Goal: Transaction & Acquisition: Book appointment/travel/reservation

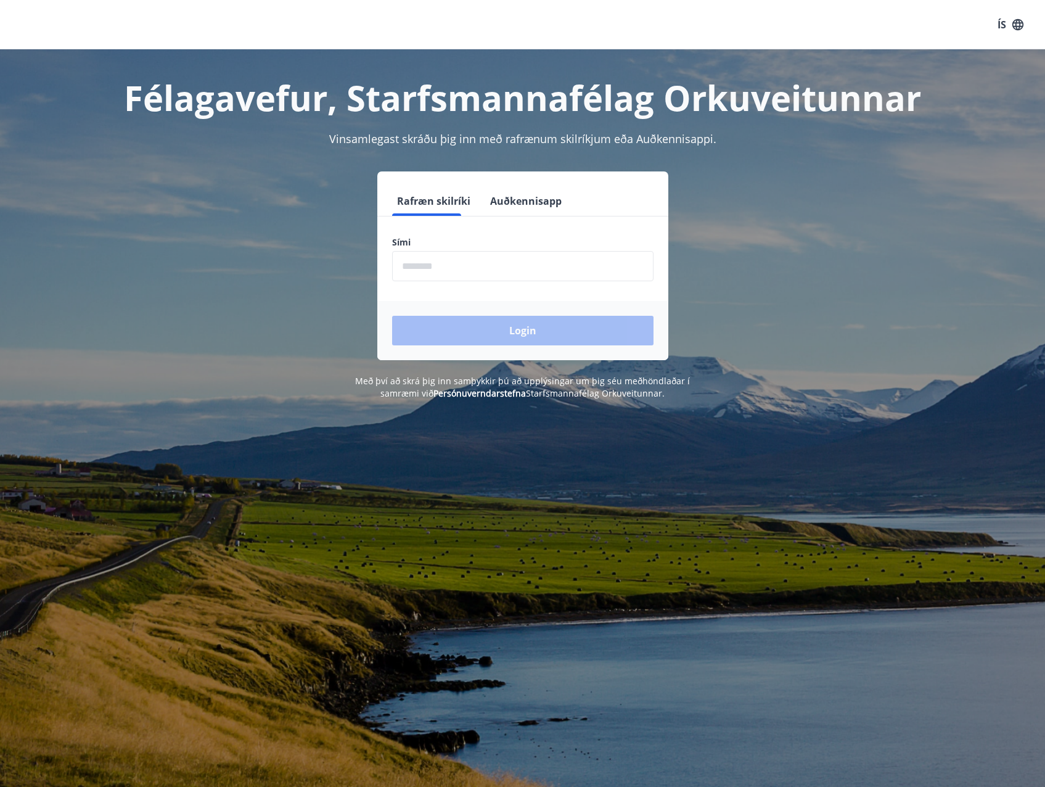
click at [503, 264] on input "phone" at bounding box center [522, 266] width 261 height 30
type input "********"
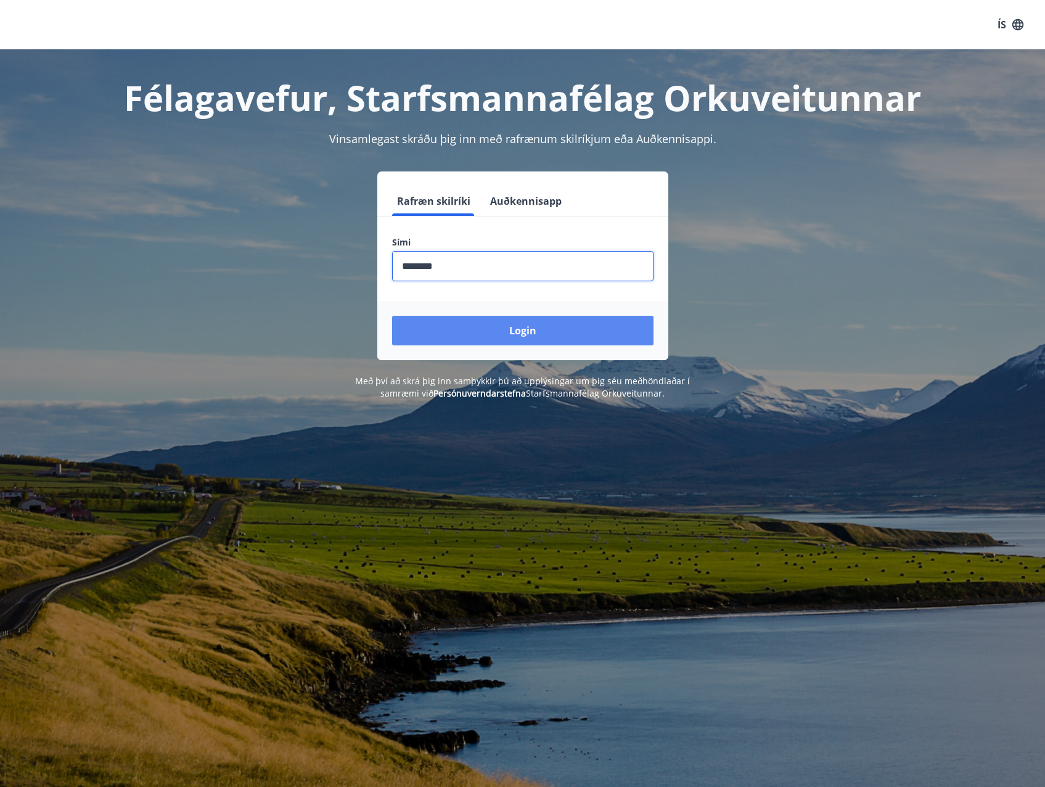
click at [486, 324] on button "Login" at bounding box center [522, 331] width 261 height 30
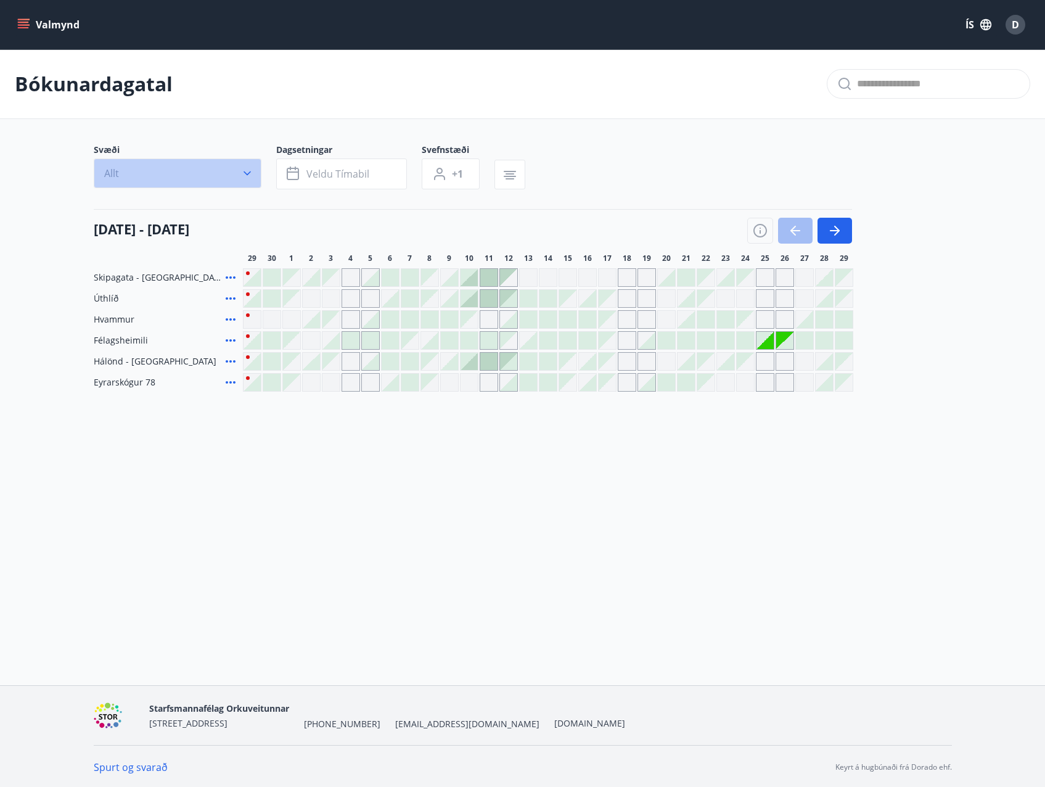
click at [252, 177] on icon "button" at bounding box center [247, 173] width 12 height 12
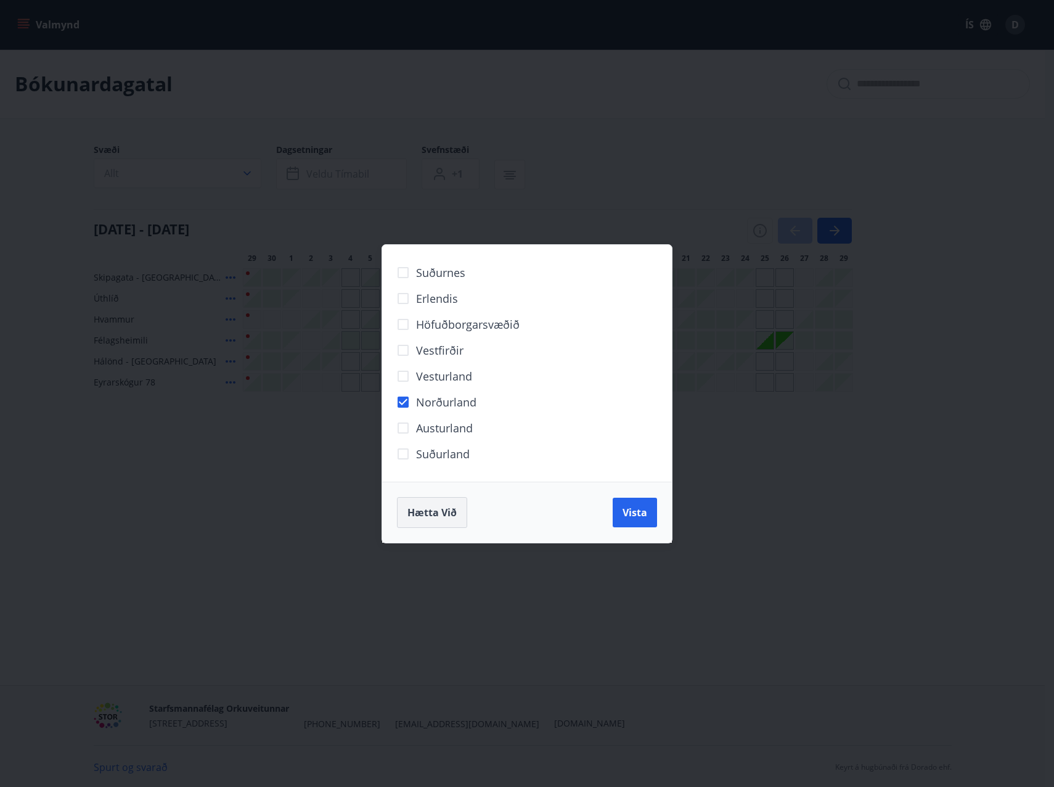
drag, startPoint x: 627, startPoint y: 511, endPoint x: 437, endPoint y: 496, distance: 191.1
click at [628, 511] on span "Vista" at bounding box center [635, 513] width 25 height 14
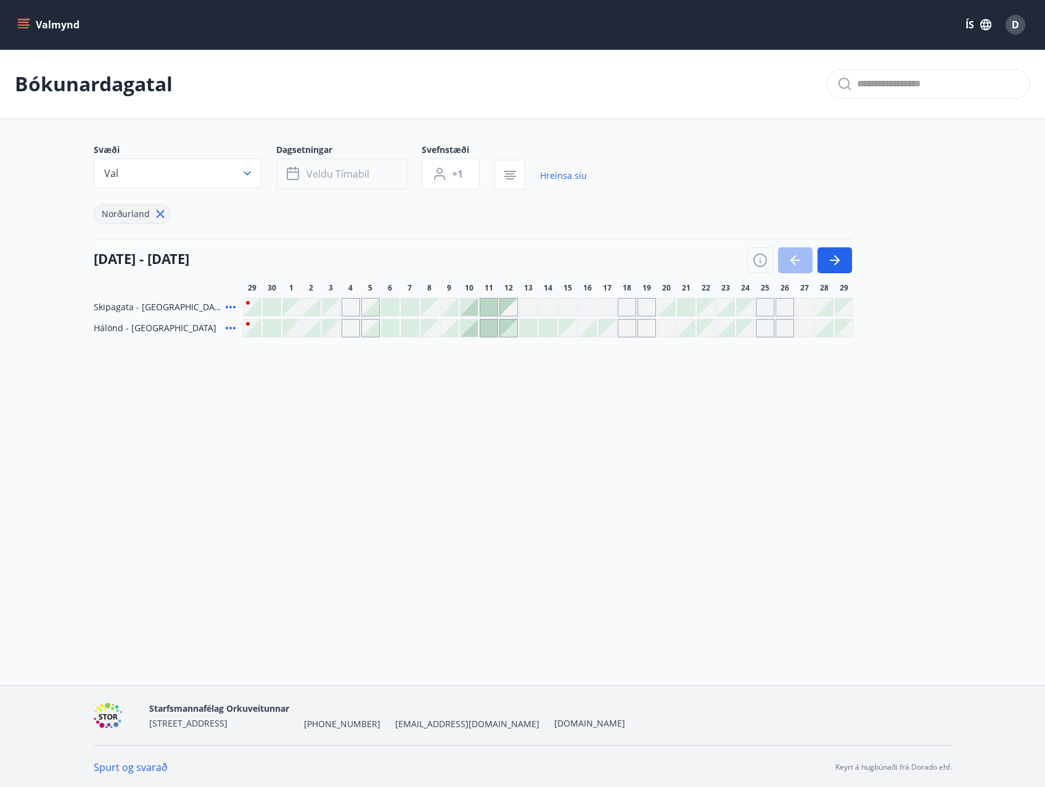
click at [366, 175] on span "Veldu tímabil" at bounding box center [337, 174] width 63 height 14
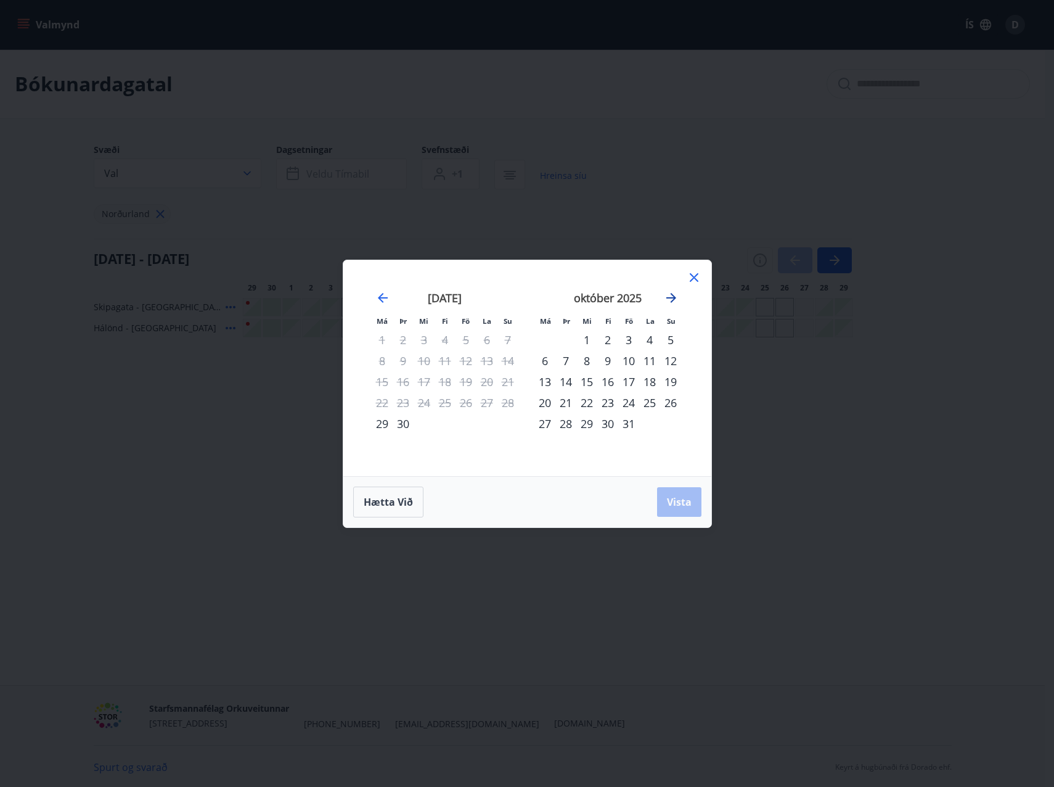
click at [678, 295] on icon "Move forward to switch to the next month." at bounding box center [671, 297] width 15 height 15
click at [541, 341] on div "1" at bounding box center [545, 339] width 21 height 21
click at [686, 504] on span "Vista" at bounding box center [679, 502] width 25 height 14
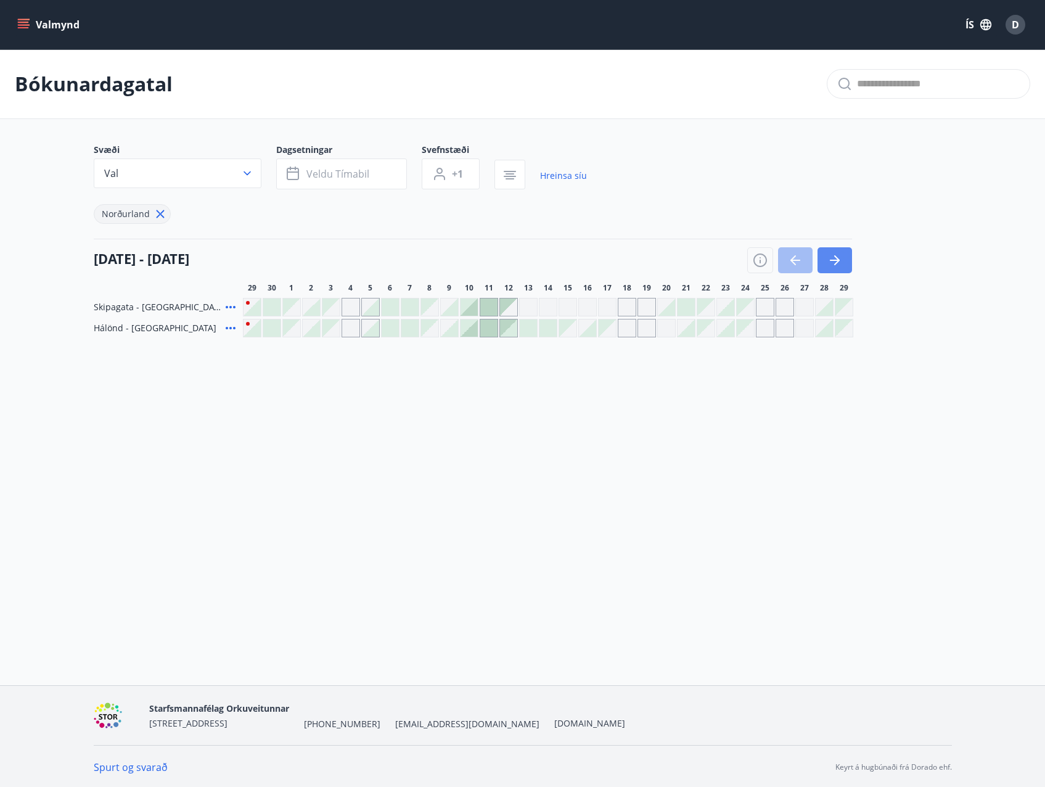
click at [836, 258] on icon "button" at bounding box center [834, 260] width 15 height 15
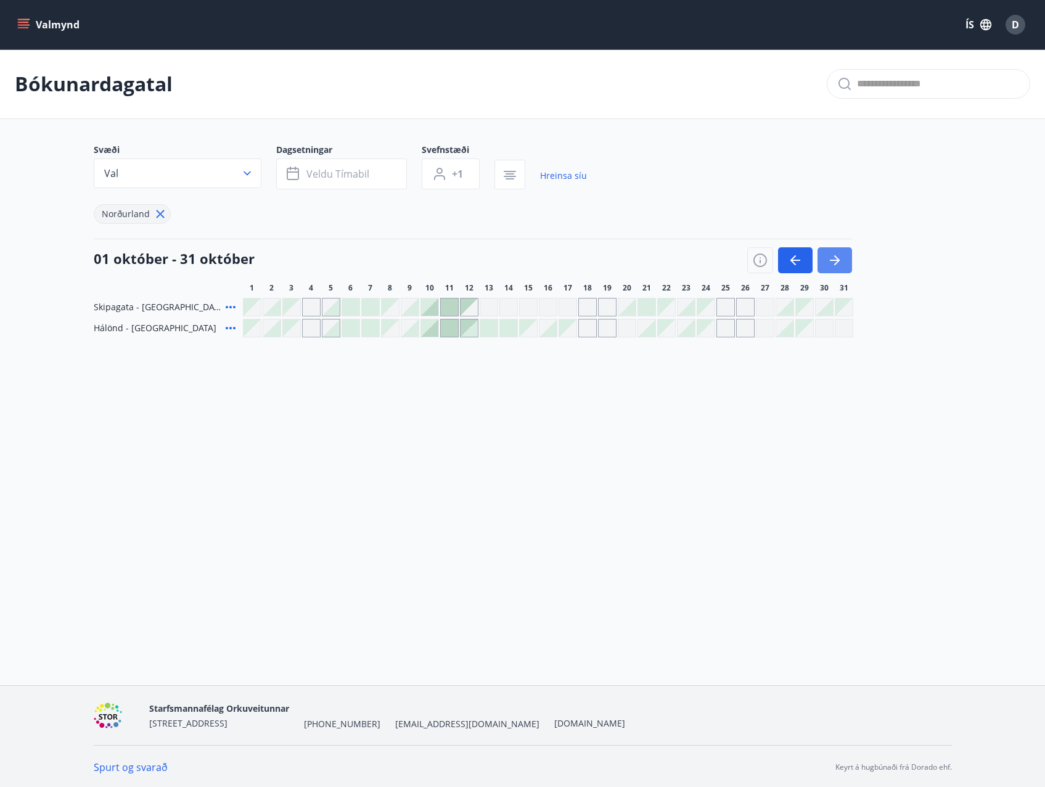
click at [836, 258] on icon "button" at bounding box center [834, 260] width 15 height 15
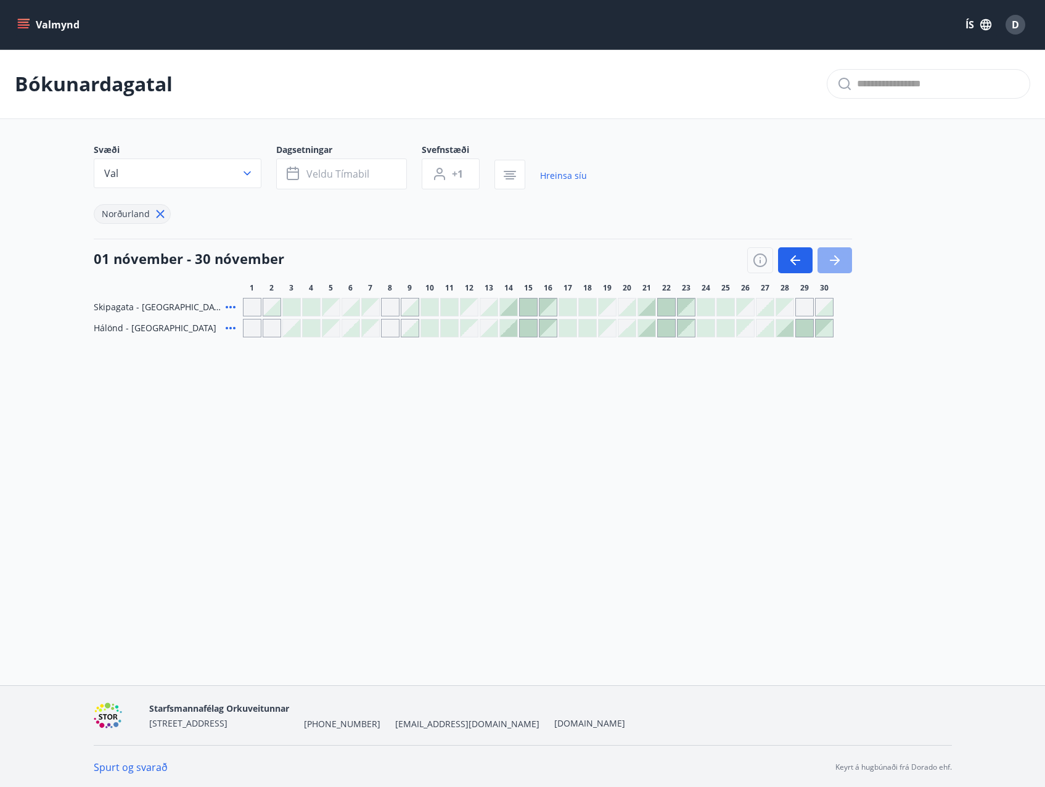
click at [836, 258] on icon "button" at bounding box center [834, 260] width 15 height 15
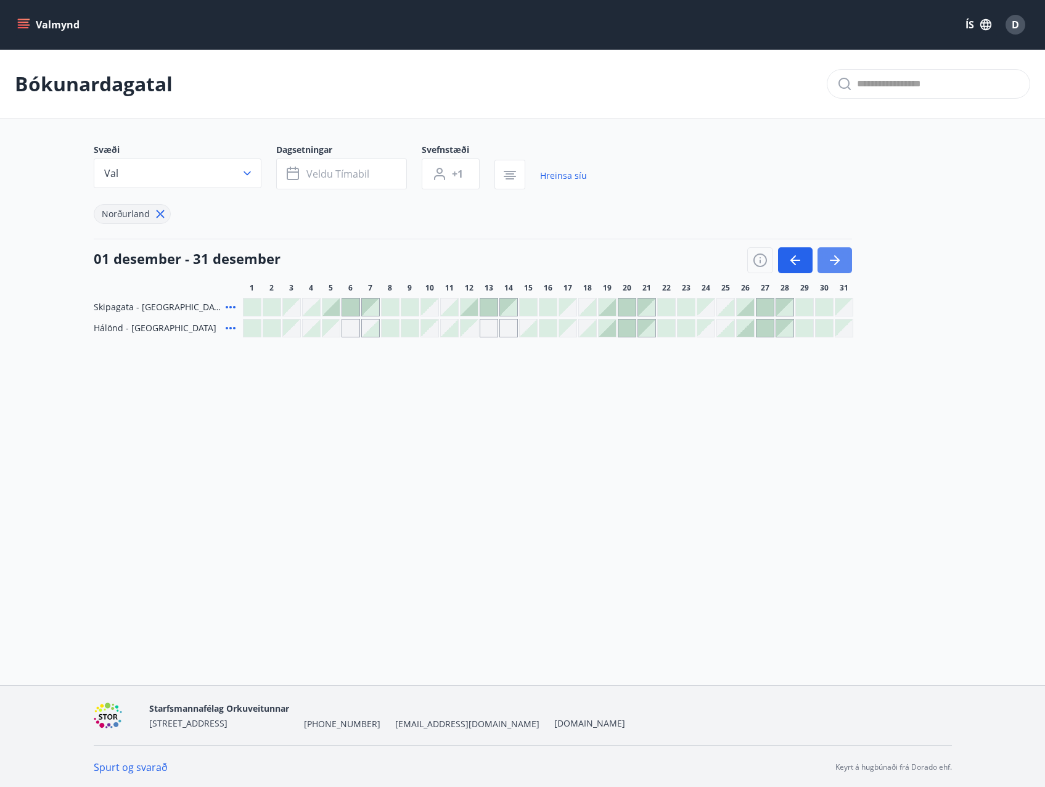
click at [836, 258] on icon "button" at bounding box center [834, 260] width 15 height 15
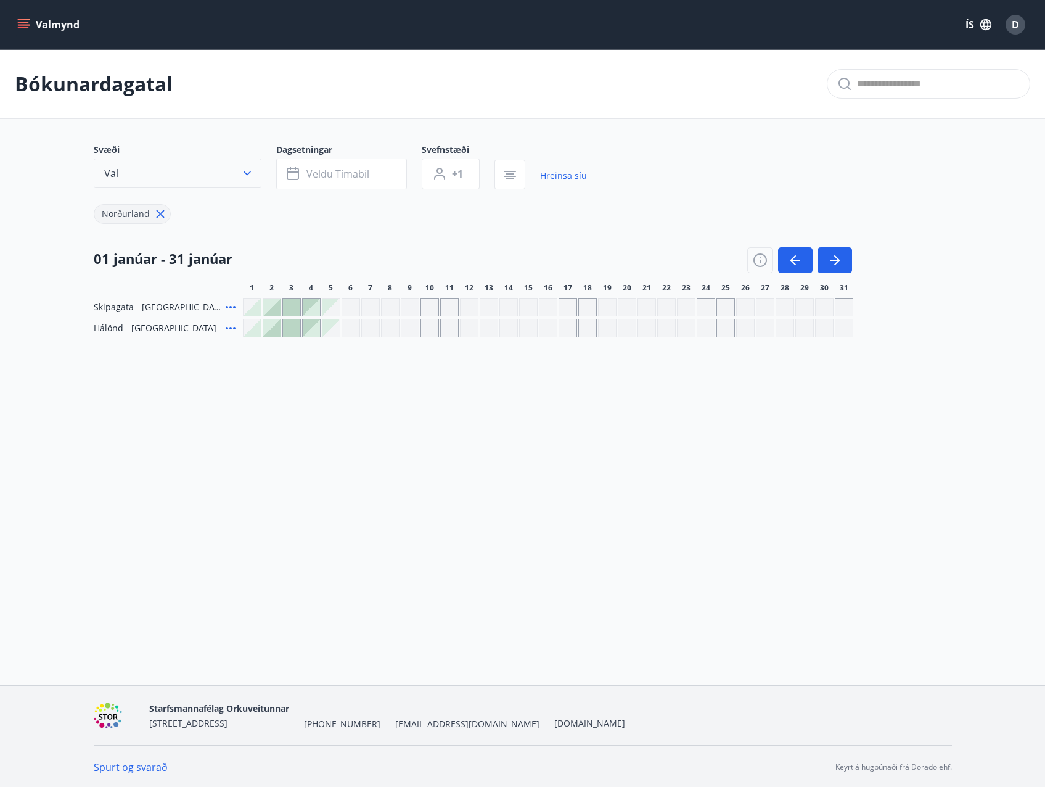
click at [220, 170] on button "Val" at bounding box center [178, 173] width 168 height 30
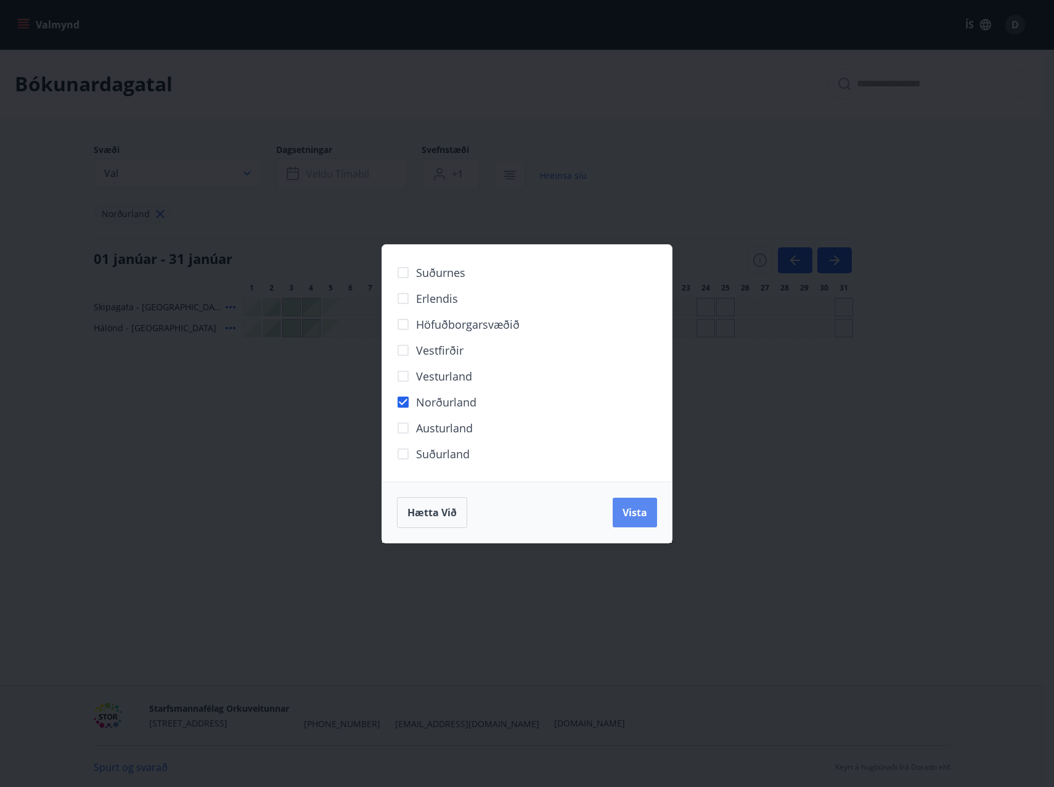
click at [628, 509] on span "Vista" at bounding box center [635, 513] width 25 height 14
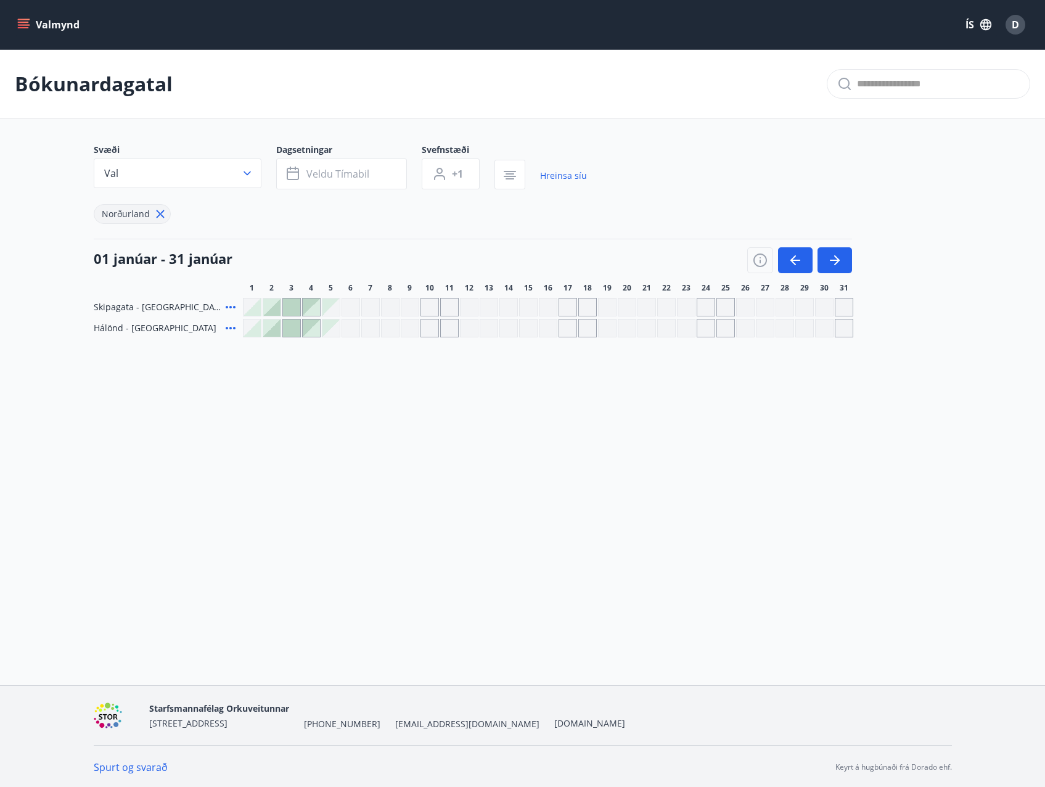
click at [46, 22] on button "Valmynd" at bounding box center [50, 25] width 70 height 22
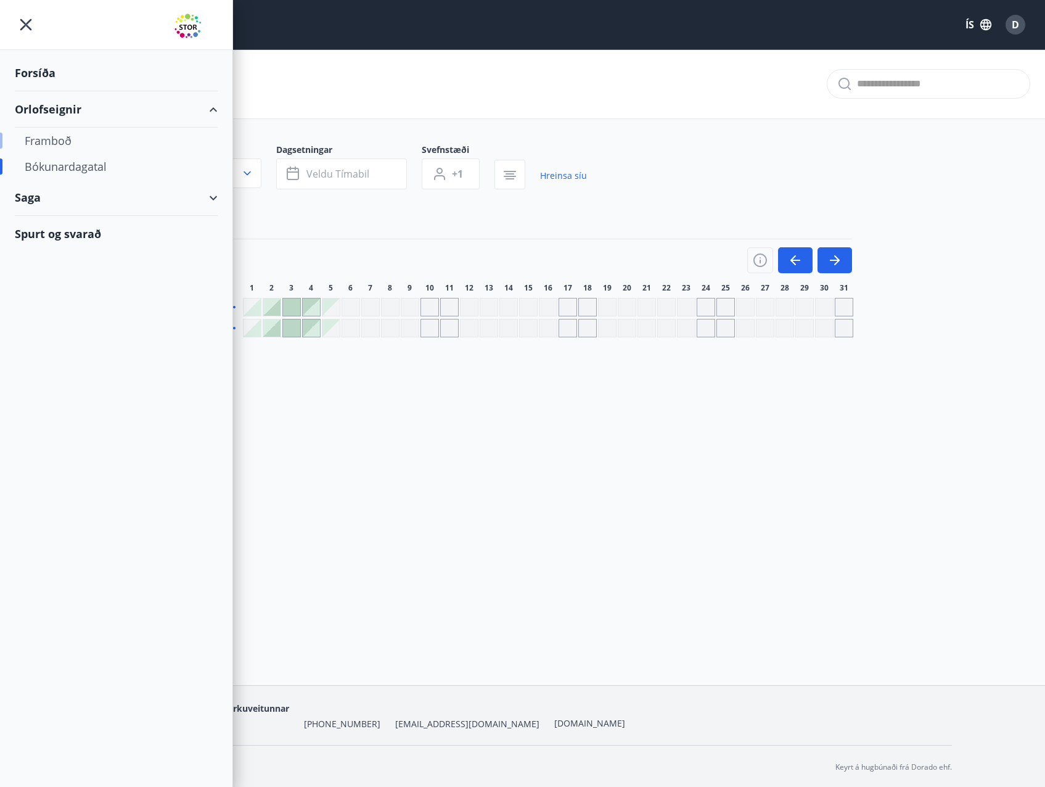
click at [53, 140] on div "Framboð" at bounding box center [116, 141] width 183 height 26
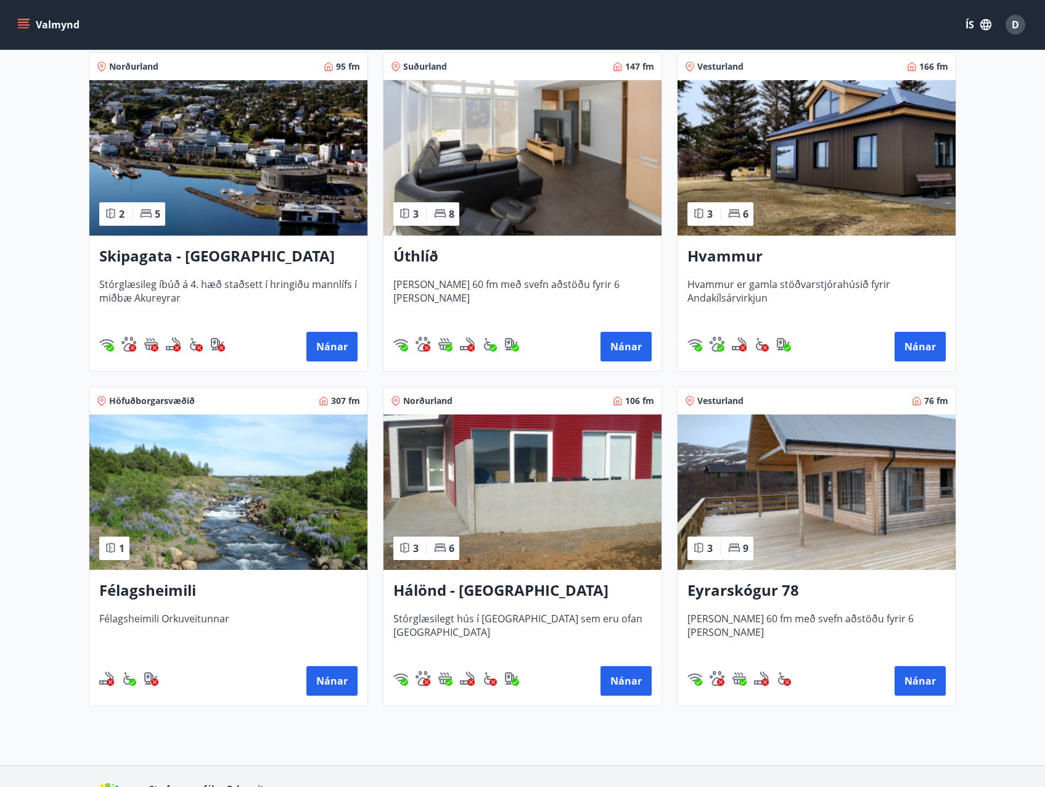
scroll to position [247, 0]
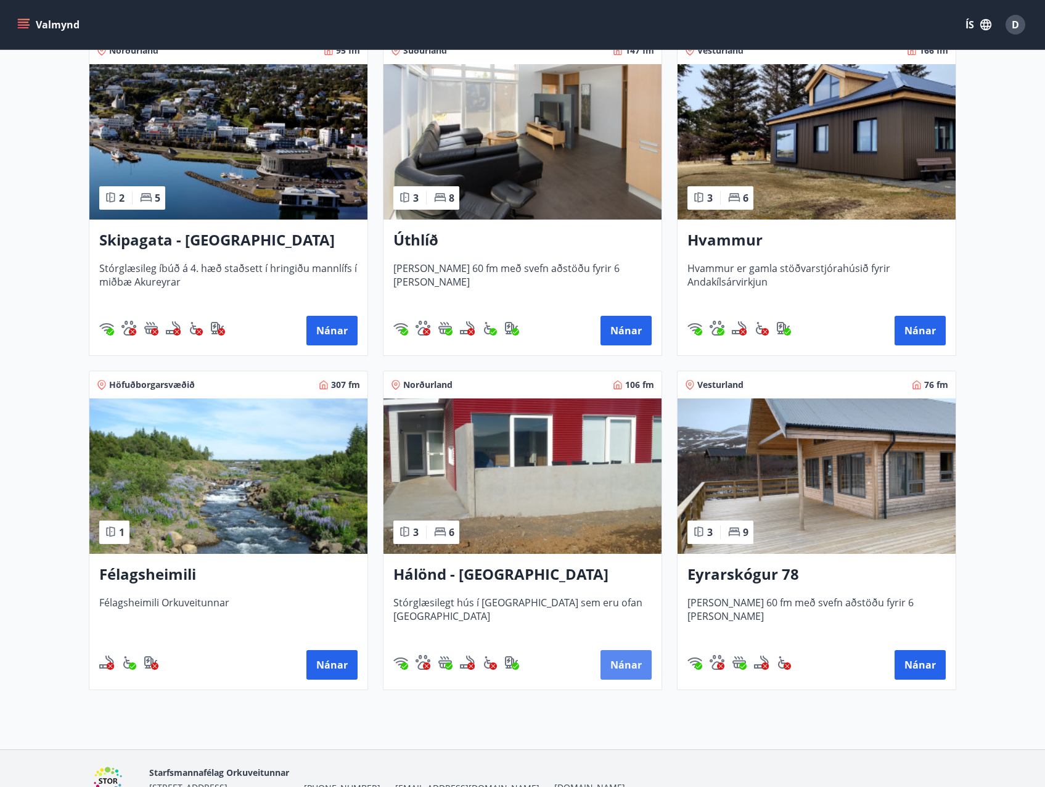
click at [634, 654] on button "Nánar" at bounding box center [626, 665] width 51 height 30
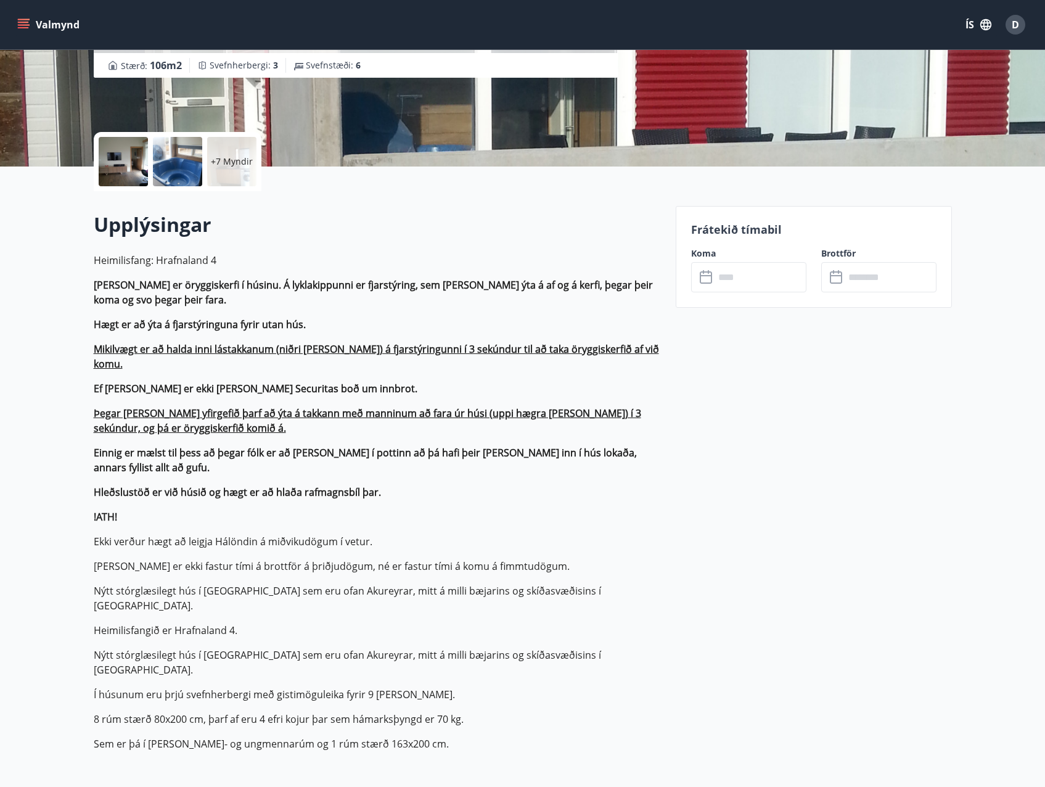
scroll to position [308, 0]
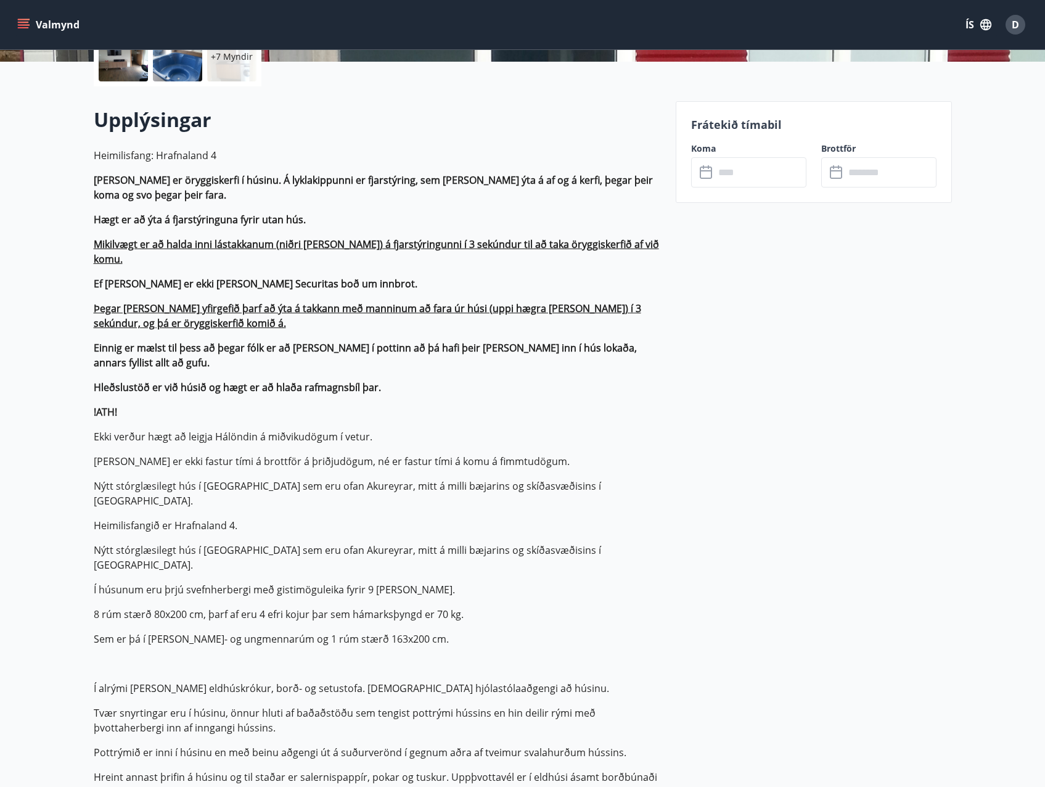
click at [768, 172] on input "text" at bounding box center [761, 172] width 92 height 30
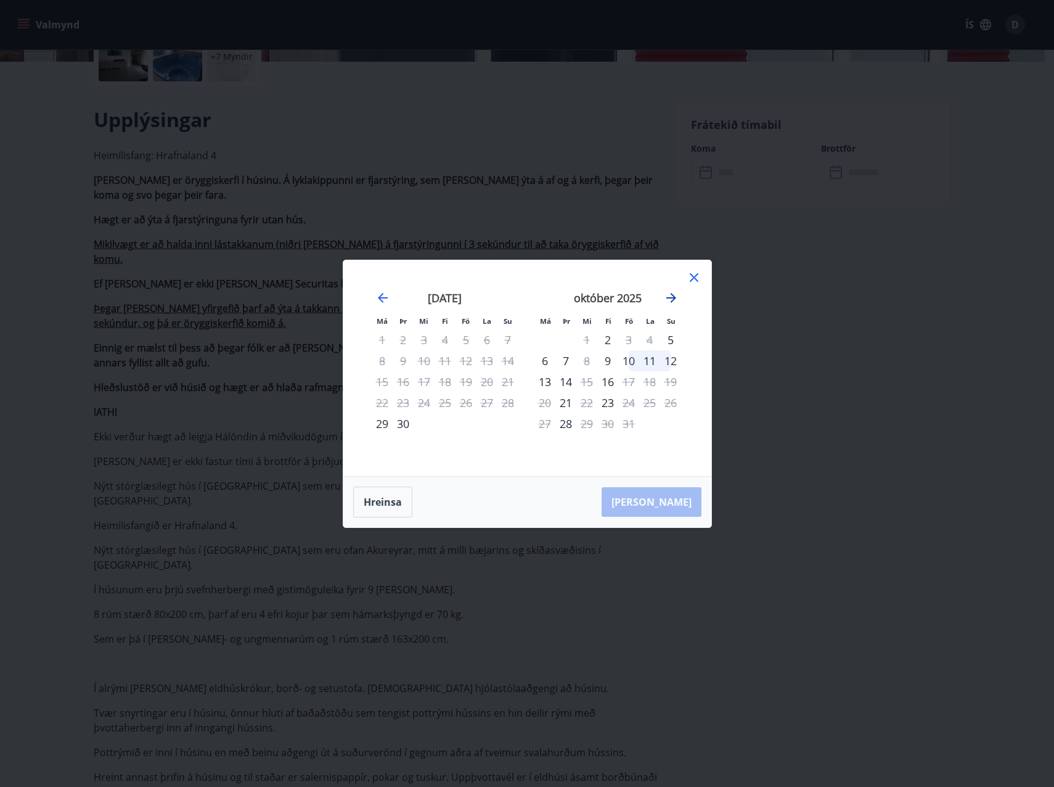
click at [673, 295] on icon "Move forward to switch to the next month." at bounding box center [672, 298] width 10 height 10
click at [567, 384] on div "13" at bounding box center [566, 381] width 21 height 21
click at [697, 279] on icon at bounding box center [694, 277] width 15 height 15
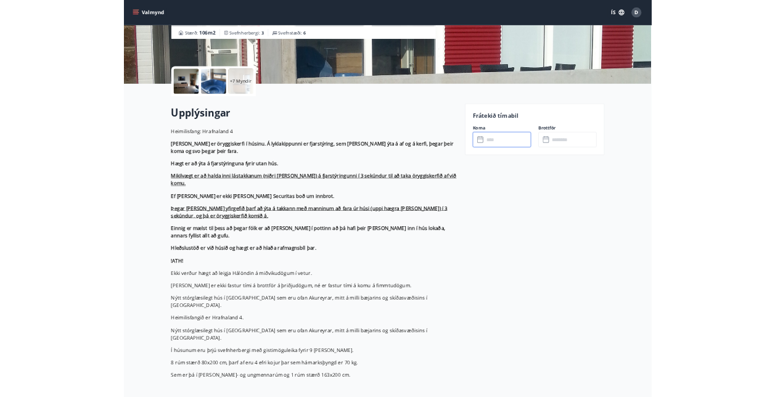
scroll to position [0, 0]
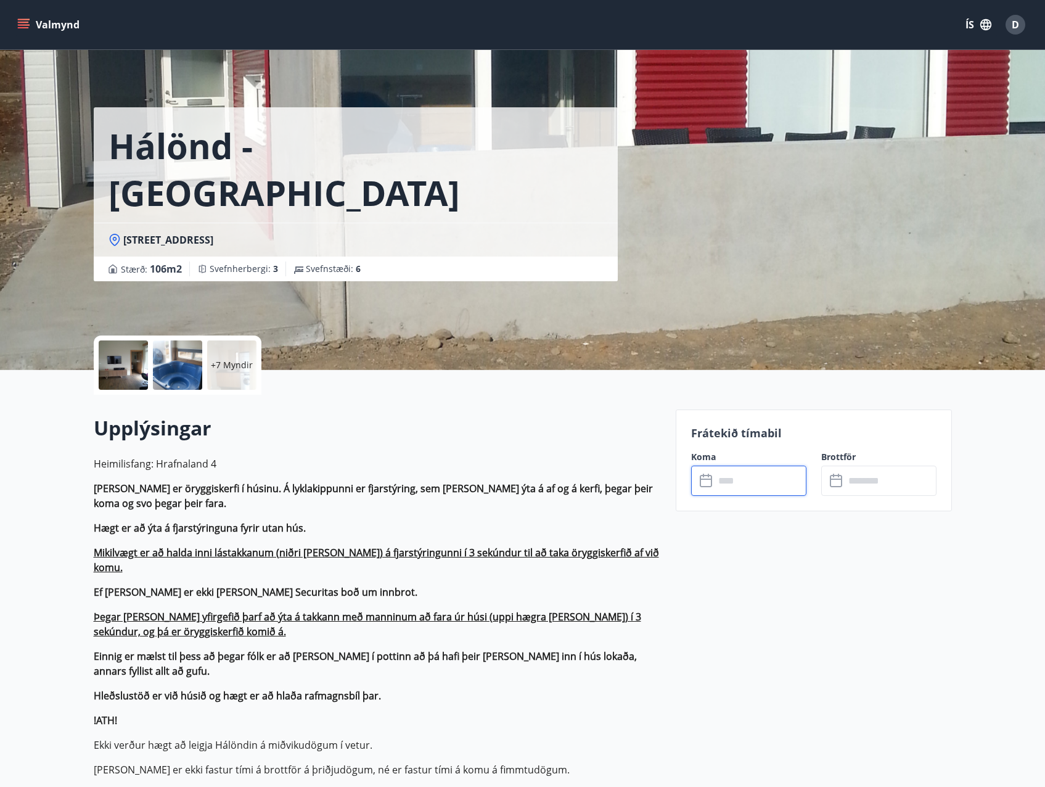
click at [31, 29] on button "Valmynd" at bounding box center [50, 25] width 70 height 22
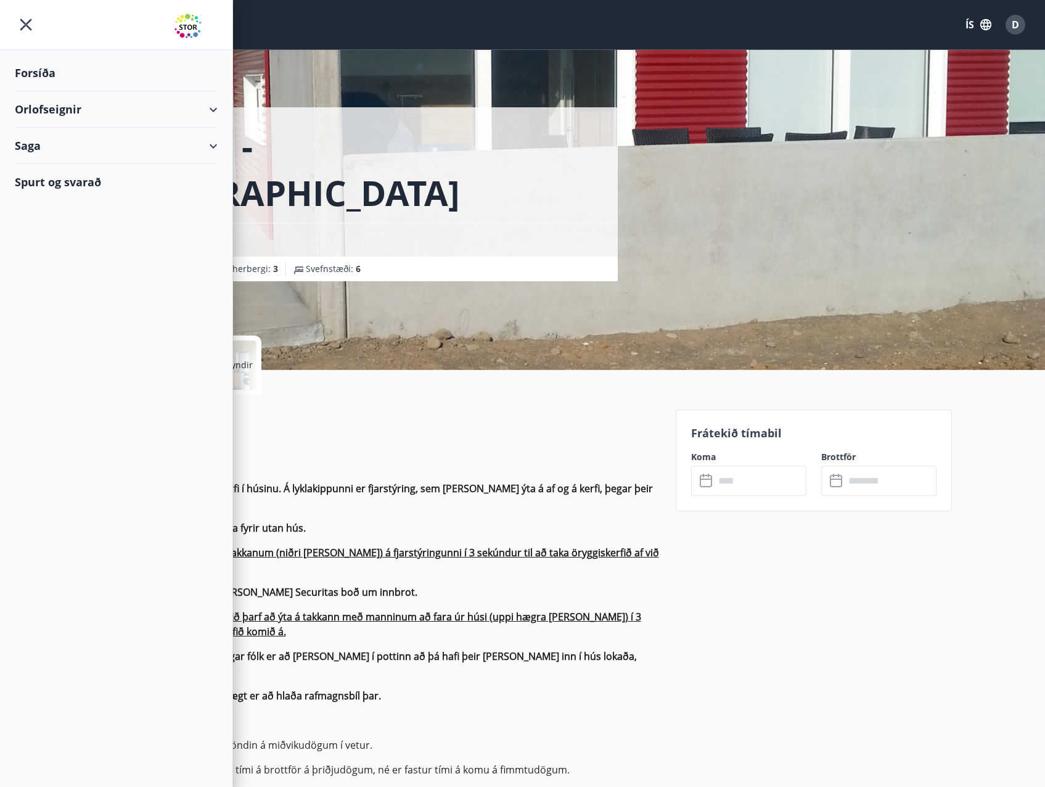
click at [60, 104] on div "Orlofseignir" at bounding box center [116, 109] width 203 height 36
click at [62, 176] on div "Bókunardagatal" at bounding box center [116, 167] width 183 height 26
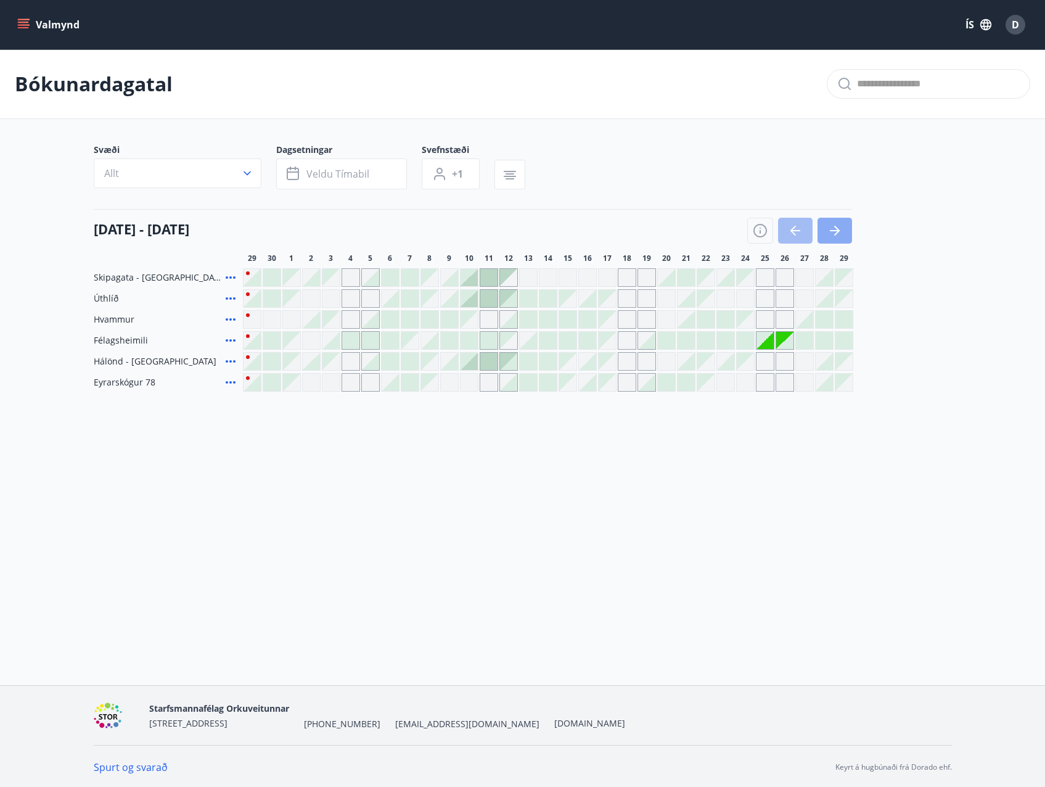
click at [837, 226] on icon "button" at bounding box center [834, 230] width 15 height 15
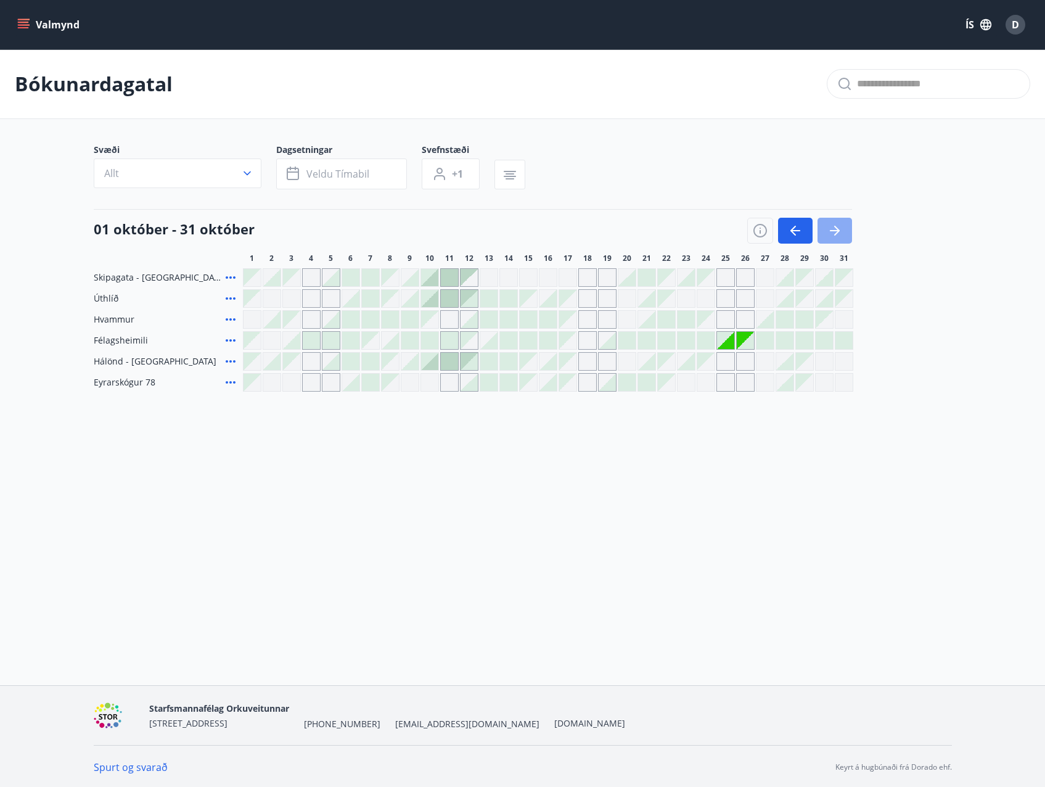
click at [837, 226] on icon "button" at bounding box center [834, 230] width 15 height 15
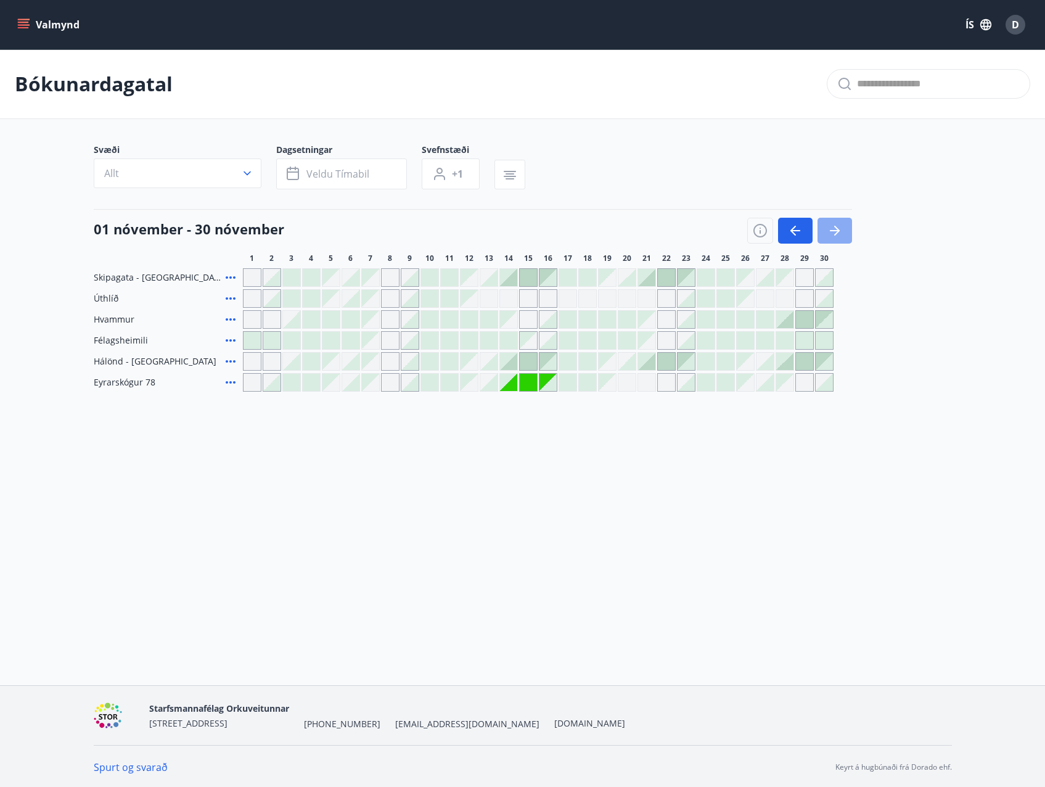
click at [837, 226] on icon "button" at bounding box center [834, 230] width 15 height 15
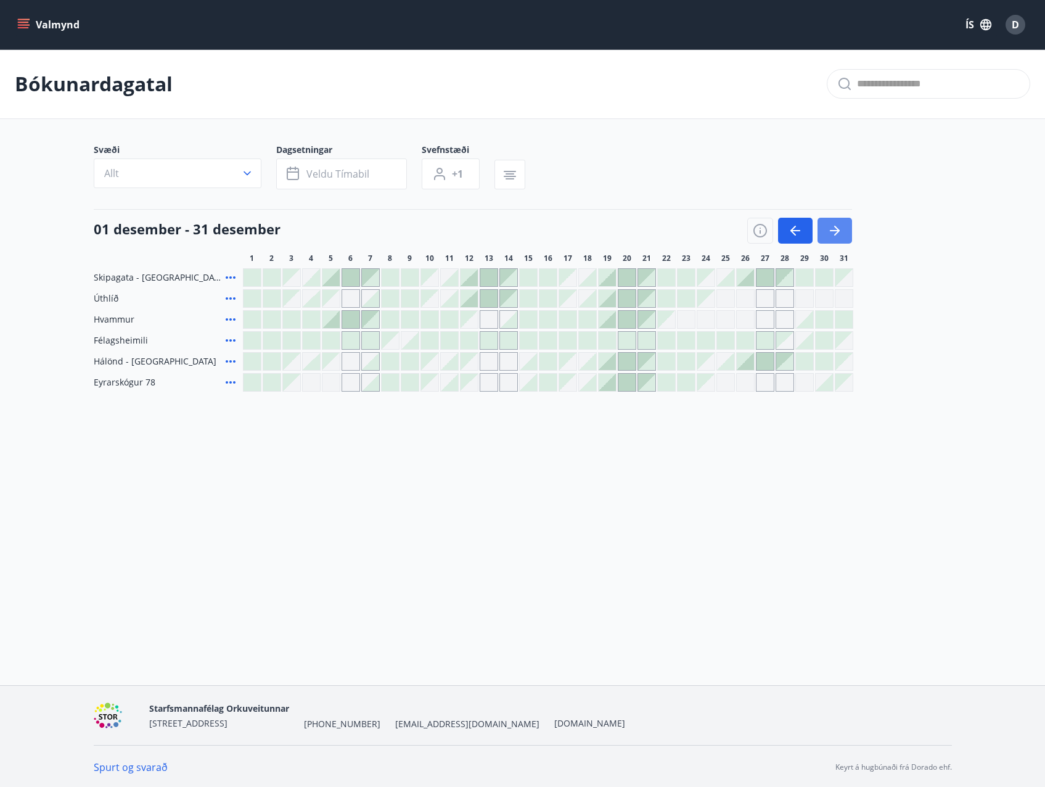
click at [837, 226] on icon "button" at bounding box center [834, 230] width 15 height 15
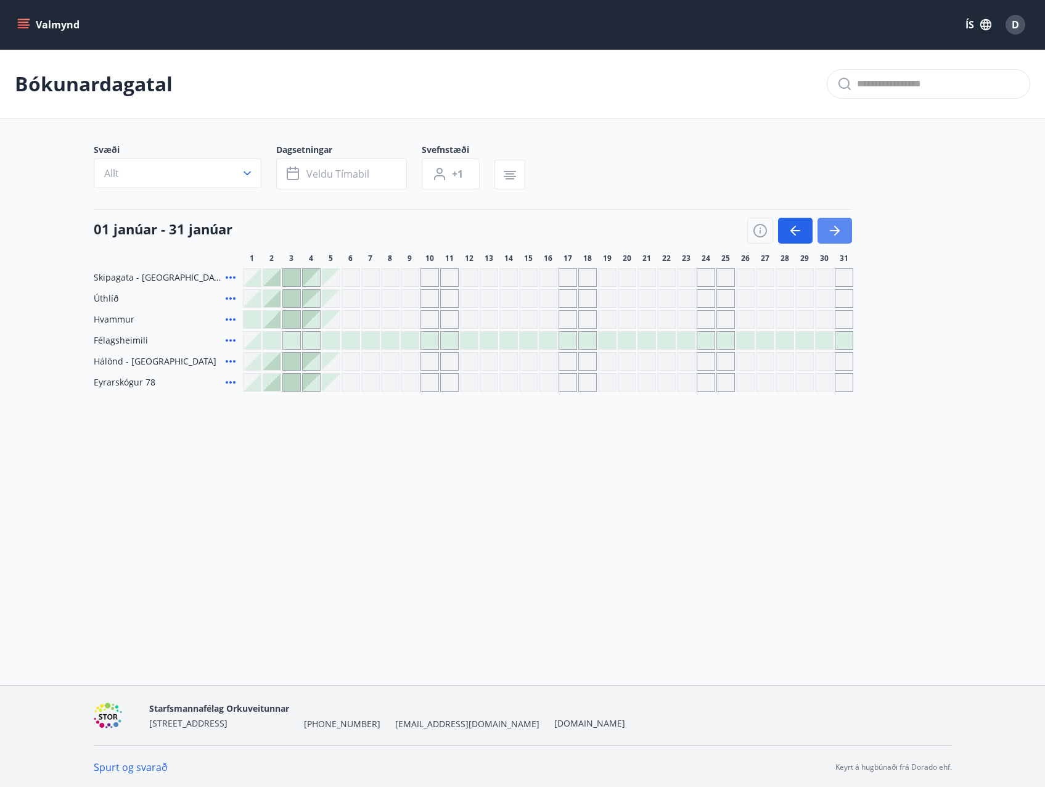
click at [839, 236] on icon "button" at bounding box center [834, 230] width 15 height 15
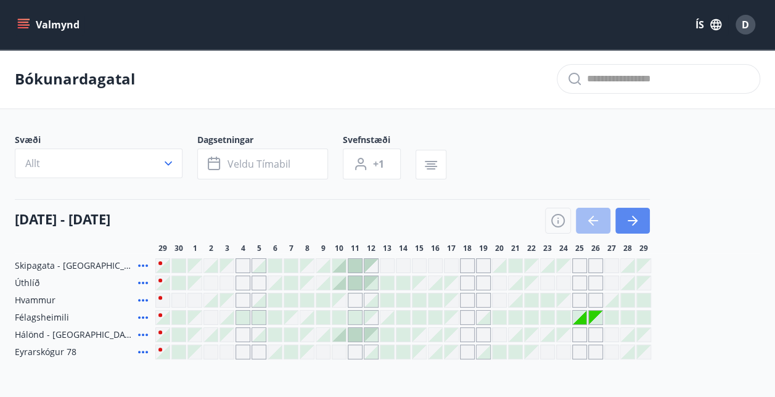
click at [628, 221] on icon "button" at bounding box center [632, 220] width 15 height 15
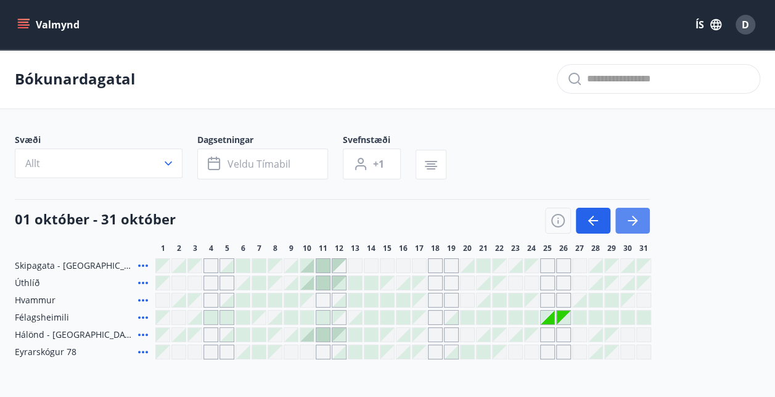
click at [628, 221] on icon "button" at bounding box center [632, 220] width 15 height 15
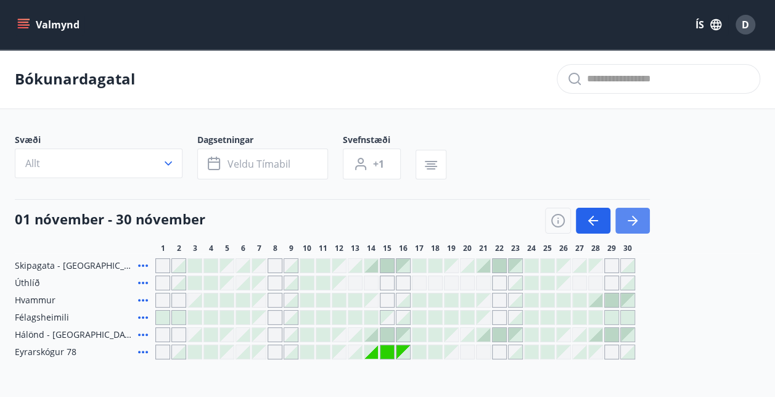
click at [628, 221] on icon "button" at bounding box center [632, 220] width 15 height 15
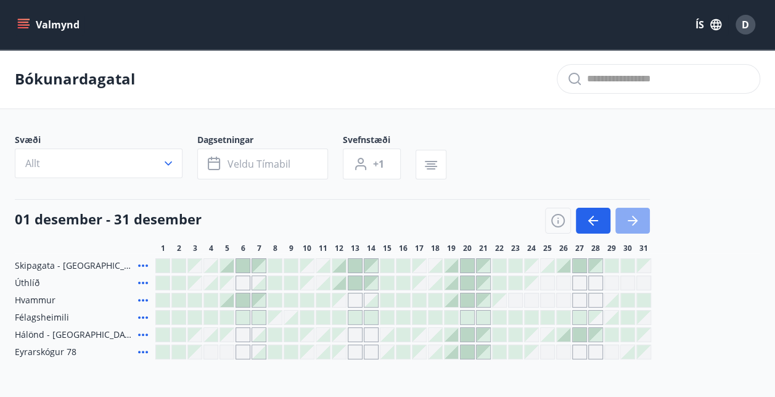
click at [628, 221] on icon "button" at bounding box center [632, 220] width 15 height 15
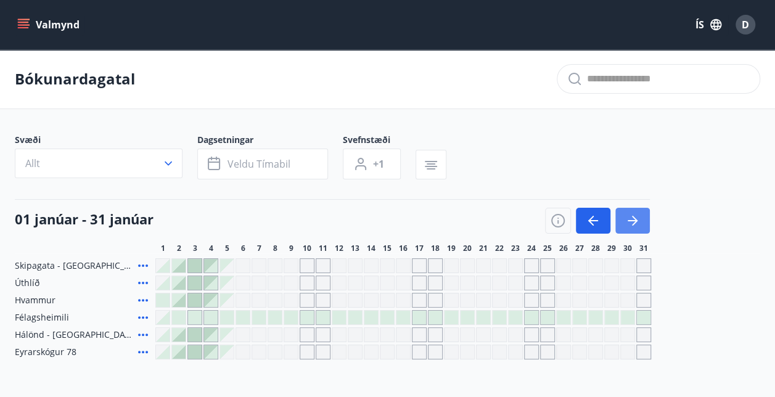
click at [628, 221] on icon "button" at bounding box center [632, 220] width 15 height 15
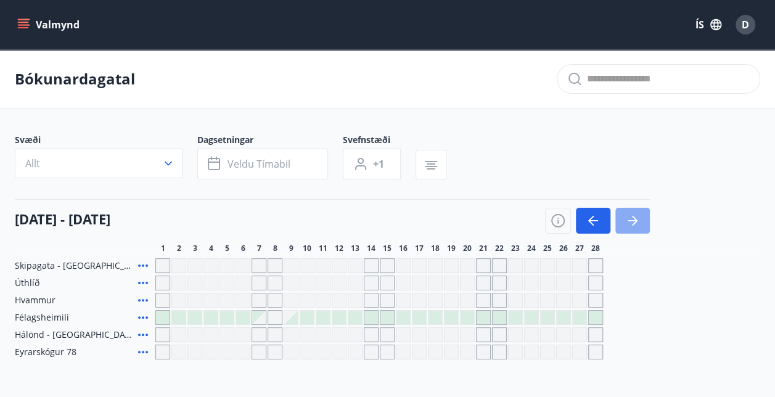
click at [628, 221] on icon "button" at bounding box center [632, 220] width 15 height 15
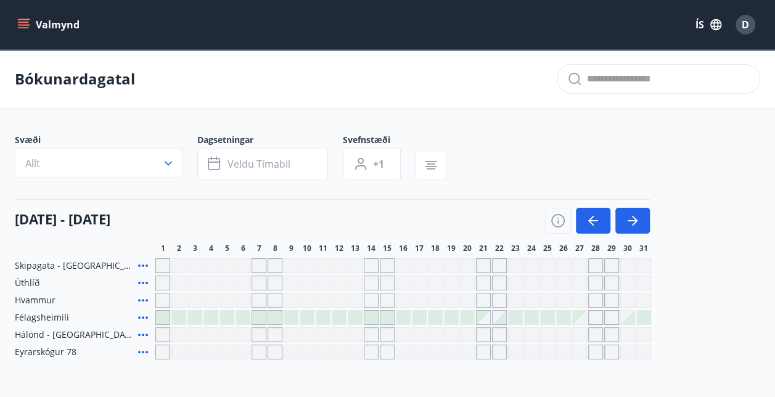
click at [18, 22] on icon "menu" at bounding box center [23, 22] width 11 height 1
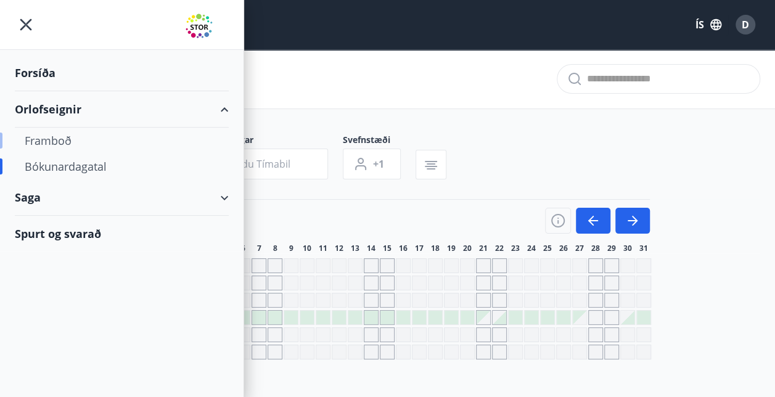
click at [57, 140] on div "Framboð" at bounding box center [122, 141] width 194 height 26
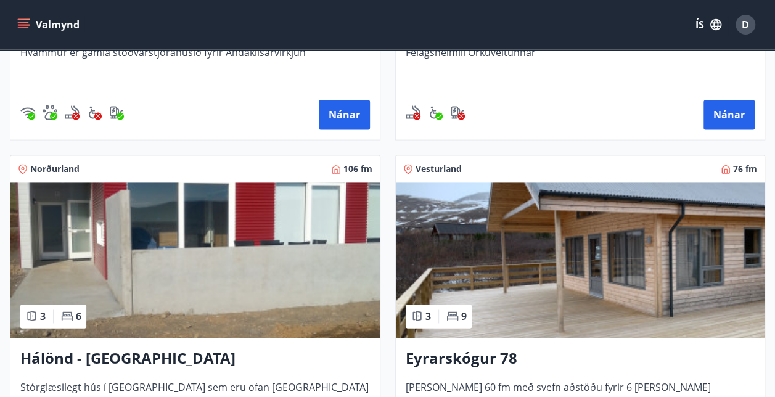
scroll to position [863, 0]
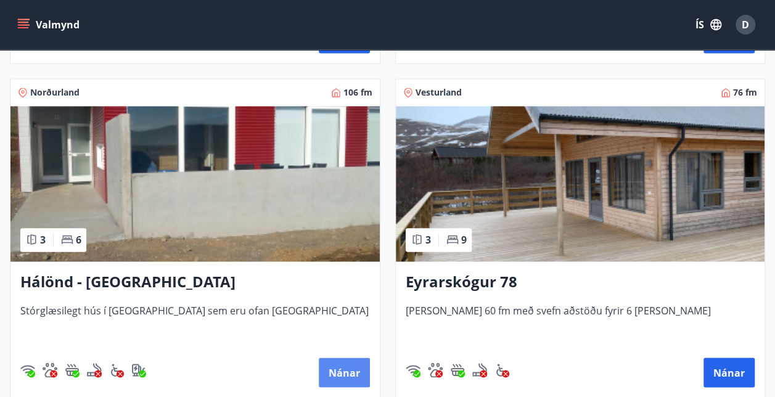
click at [353, 370] on button "Nánar" at bounding box center [344, 373] width 51 height 30
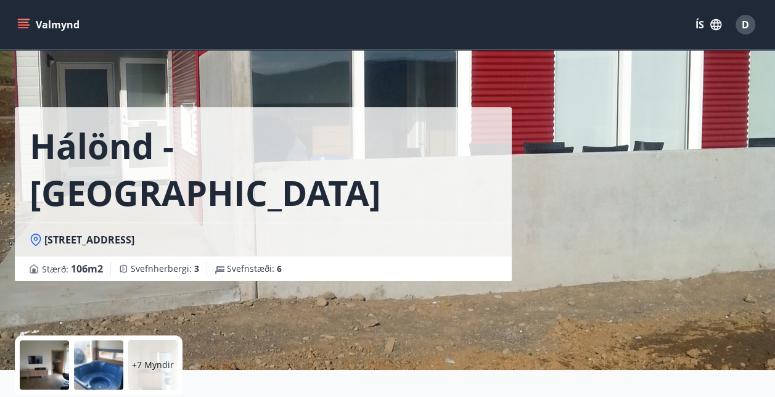
click at [19, 28] on icon "menu" at bounding box center [23, 27] width 11 height 1
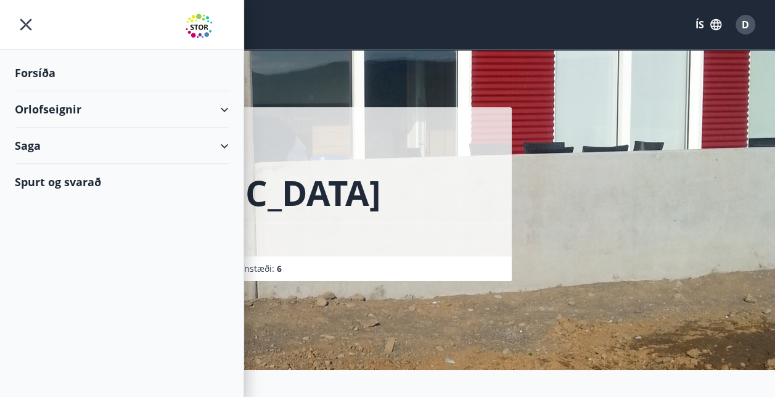
click at [240, 104] on div "Orlofseignir" at bounding box center [122, 109] width 244 height 36
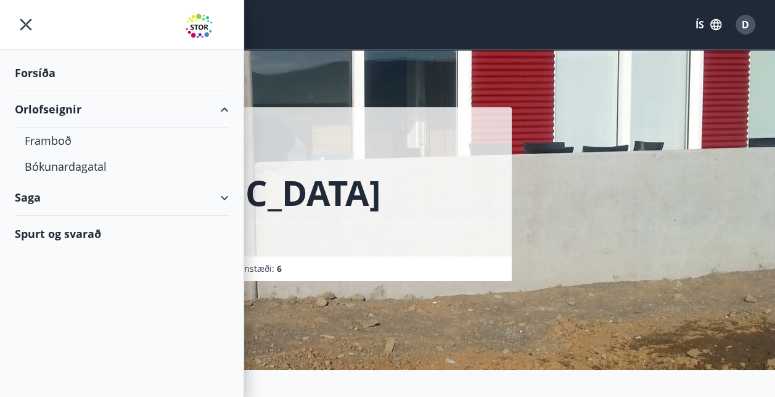
click at [229, 105] on icon at bounding box center [224, 109] width 15 height 15
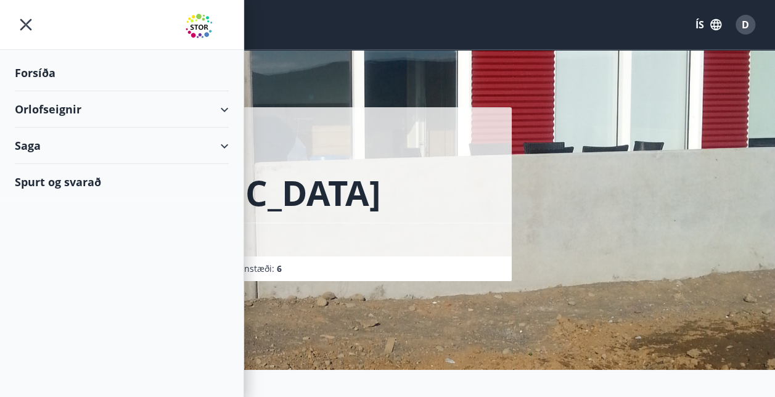
click at [223, 105] on div "Orlofseignir" at bounding box center [122, 109] width 214 height 36
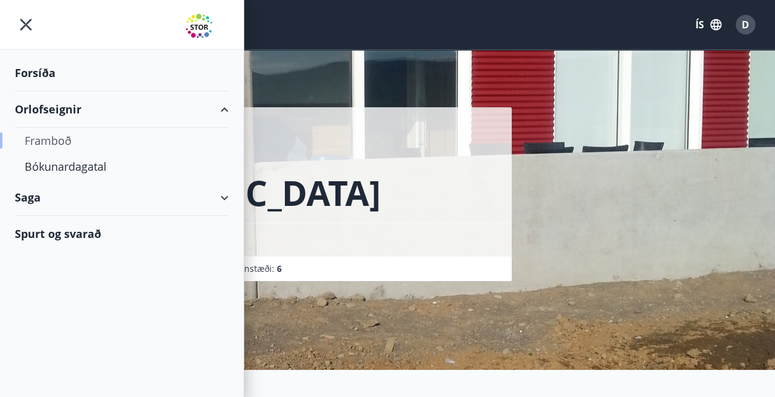
click at [65, 138] on div "Framboð" at bounding box center [122, 141] width 194 height 26
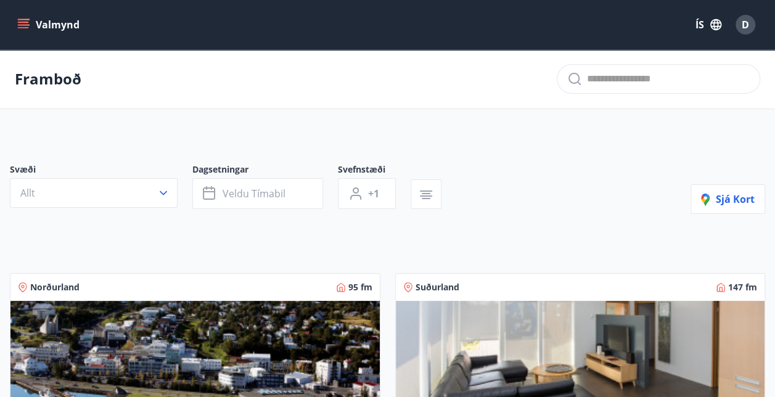
click at [149, 190] on button "Allt" at bounding box center [94, 193] width 168 height 30
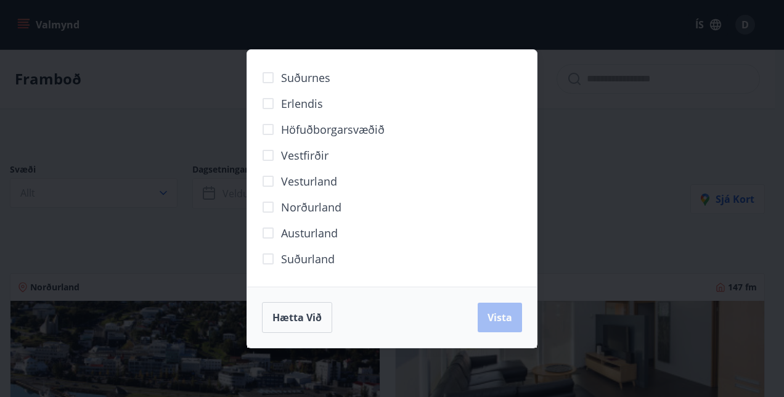
click at [581, 240] on div "Suðurnes Erlendis Höfuðborgarsvæðið Vestfirðir Vesturland Norðurland Austurland…" at bounding box center [392, 198] width 784 height 397
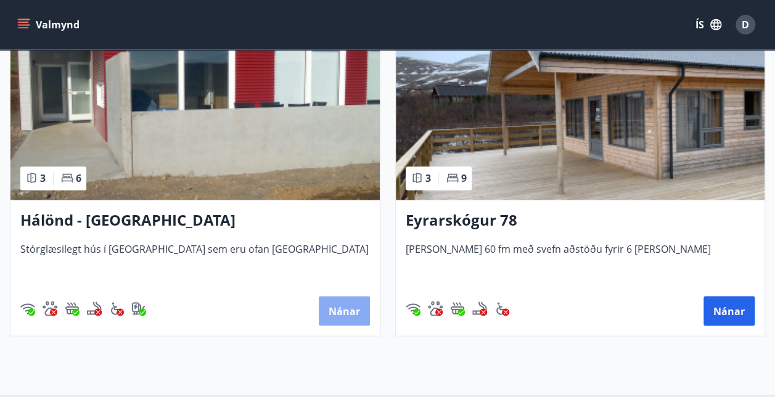
click at [340, 308] on button "Nánar" at bounding box center [344, 311] width 51 height 30
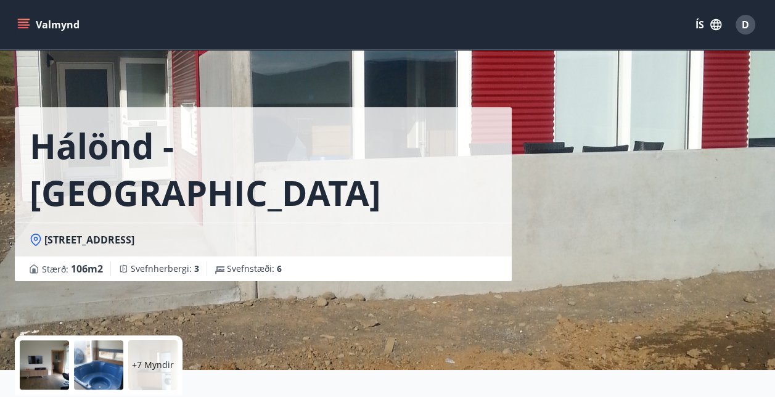
scroll to position [247, 0]
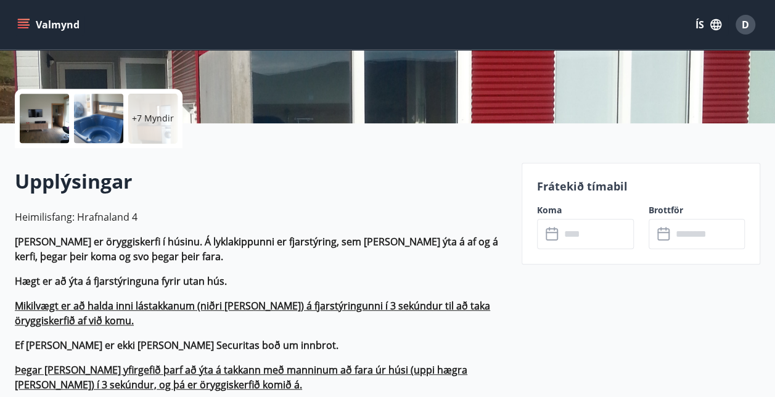
click at [588, 223] on input "text" at bounding box center [597, 234] width 73 height 30
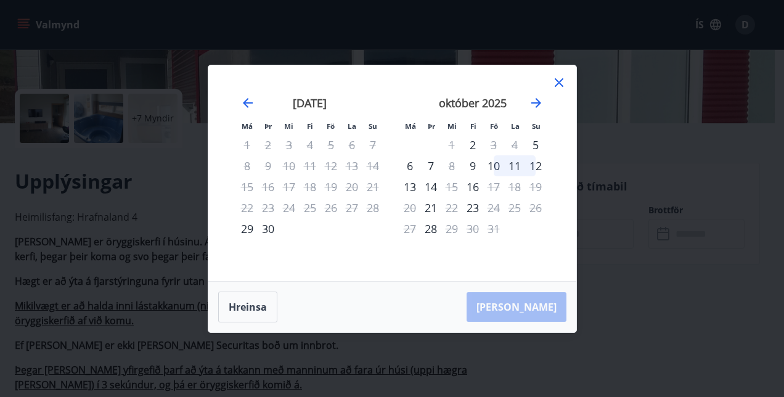
click at [533, 110] on div "október 2025" at bounding box center [473, 107] width 147 height 54
click at [533, 104] on icon "Move forward to switch to the next month." at bounding box center [536, 103] width 15 height 15
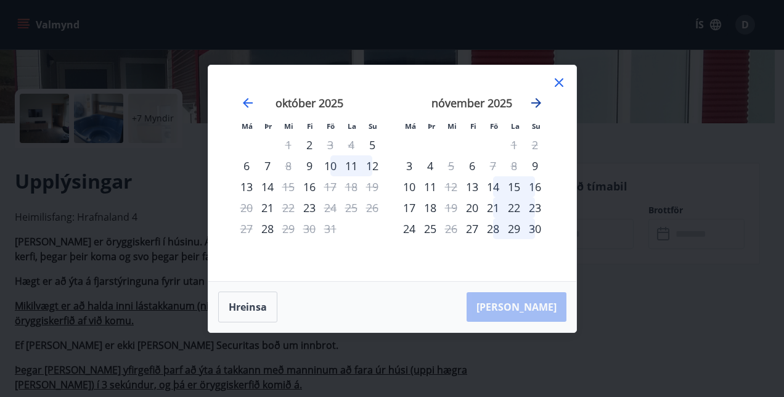
click at [533, 104] on icon "Move forward to switch to the next month." at bounding box center [536, 103] width 15 height 15
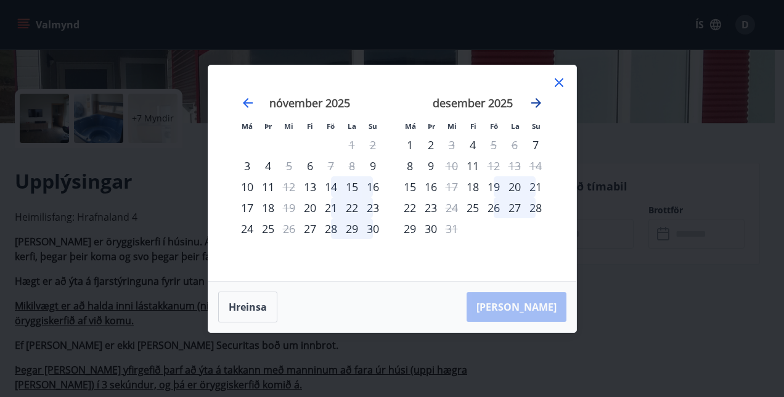
click at [533, 104] on icon "Move forward to switch to the next month." at bounding box center [536, 103] width 15 height 15
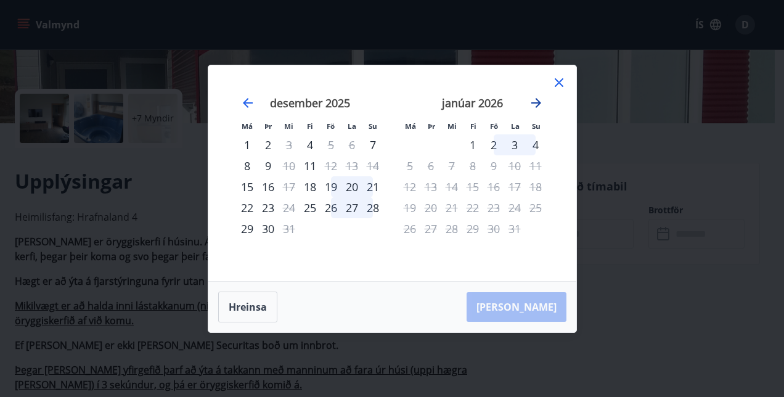
click at [533, 104] on icon "Move forward to switch to the next month." at bounding box center [536, 103] width 15 height 15
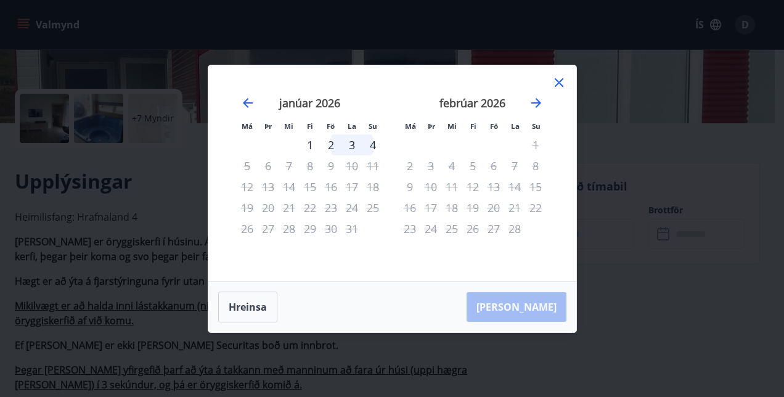
click at [491, 189] on div "13" at bounding box center [493, 186] width 21 height 21
click at [535, 105] on icon "Move forward to switch to the next month." at bounding box center [536, 103] width 15 height 15
click at [551, 81] on div "Má Þr Mi Fi Fö La Su Má Þr Mi Fi Fö La Su janúar 2026 1 2 3 4 5 6 7 8 9 10 11 1…" at bounding box center [392, 173] width 368 height 216
click at [566, 91] on div "Má Þr Mi Fi Fö La Su Má Þr Mi Fi Fö La Su janúar 2026 1 2 3 4 5 6 7 8 9 10 11 1…" at bounding box center [392, 173] width 368 height 216
click at [556, 83] on icon at bounding box center [559, 82] width 15 height 15
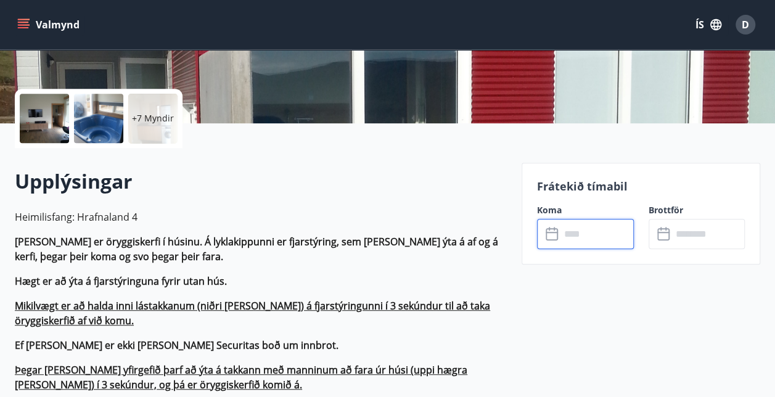
click at [586, 231] on input "text" at bounding box center [597, 234] width 73 height 30
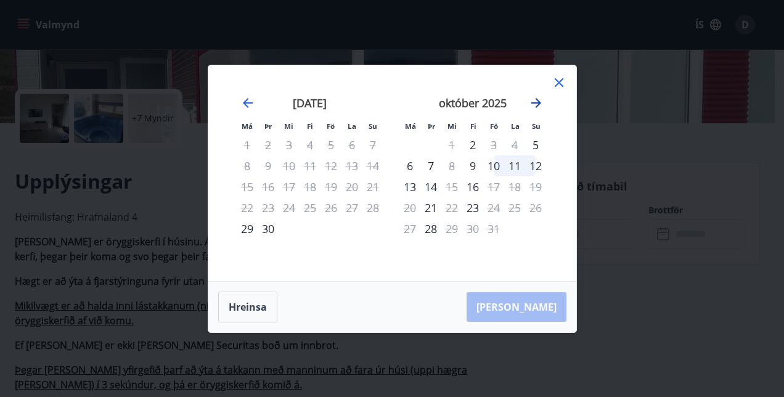
click at [538, 101] on icon "Move forward to switch to the next month." at bounding box center [537, 103] width 10 height 10
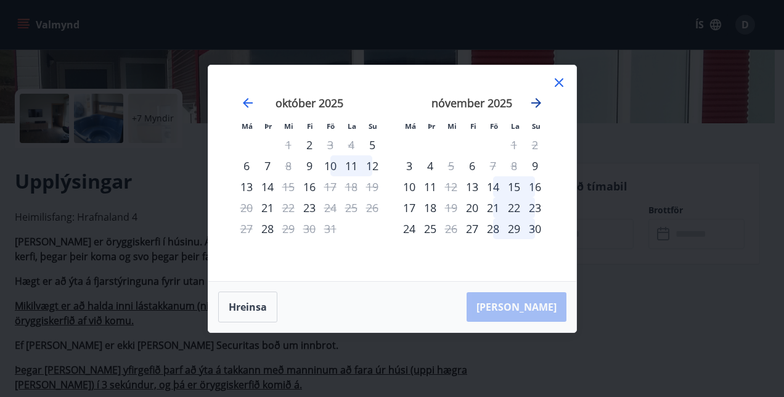
click at [538, 102] on icon "Move forward to switch to the next month." at bounding box center [536, 103] width 15 height 15
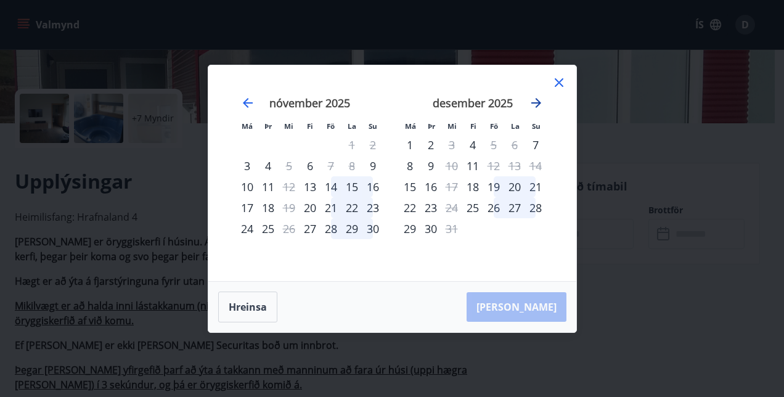
click at [538, 102] on icon "Move forward to switch to the next month." at bounding box center [536, 103] width 15 height 15
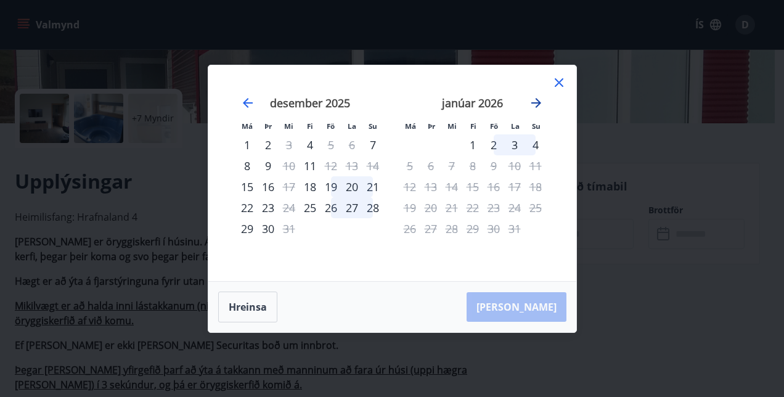
click at [538, 102] on icon "Move forward to switch to the next month." at bounding box center [536, 103] width 15 height 15
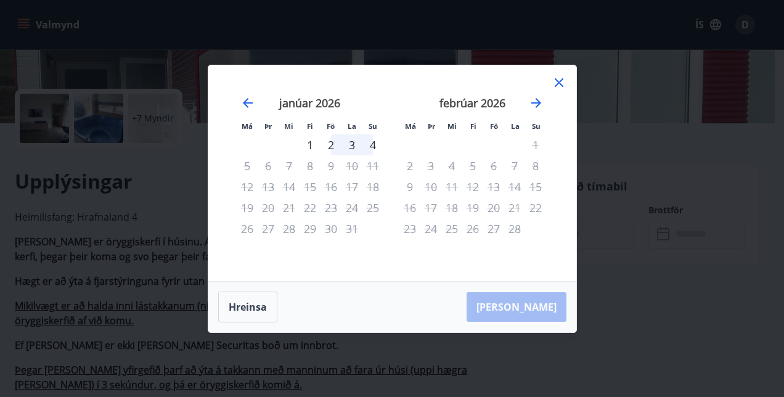
click at [556, 83] on icon at bounding box center [559, 82] width 15 height 15
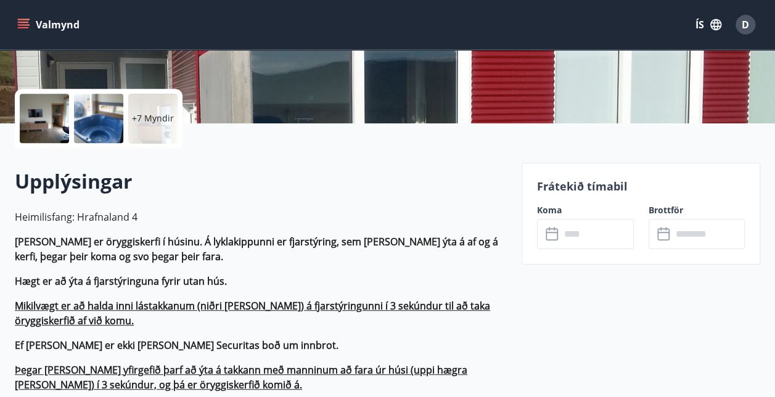
click at [270, 280] on p "Hægt er að ýta á fjarstýringuna fyrir utan hús." at bounding box center [261, 281] width 492 height 15
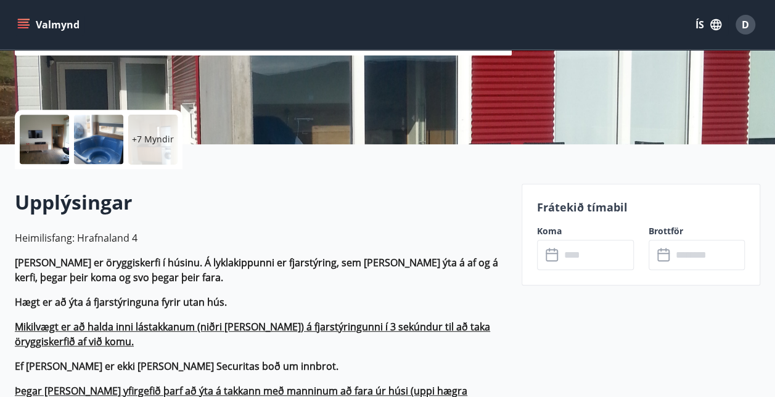
scroll to position [247, 0]
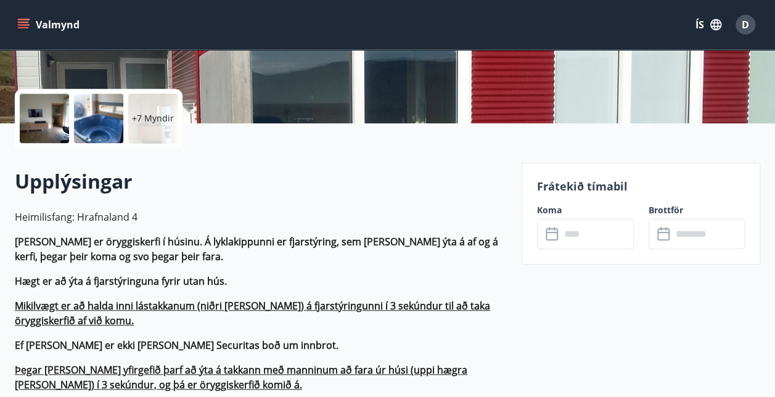
click at [624, 233] on input "text" at bounding box center [597, 234] width 73 height 30
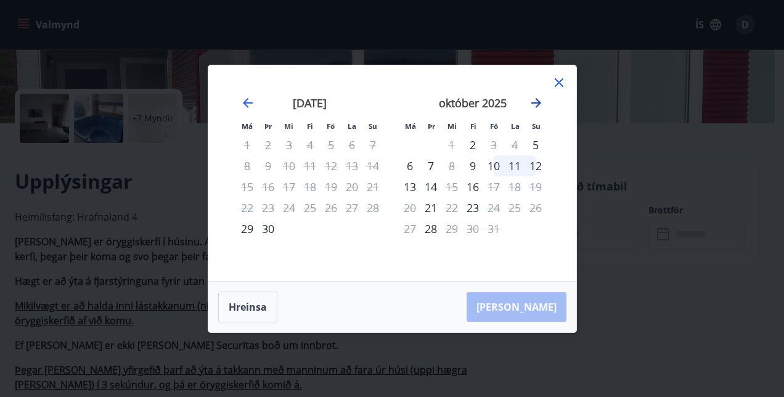
click at [535, 106] on icon "Move forward to switch to the next month." at bounding box center [536, 103] width 15 height 15
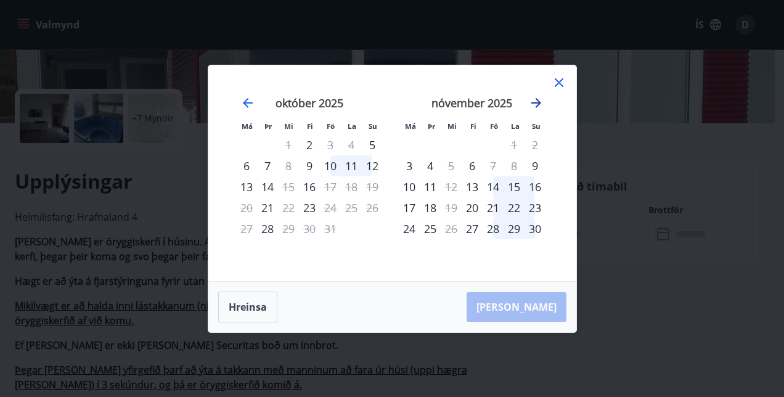
click at [535, 107] on icon "Move forward to switch to the next month." at bounding box center [536, 103] width 15 height 15
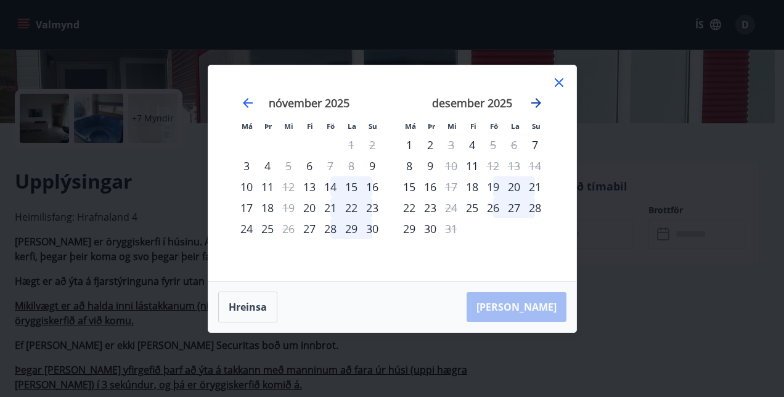
click at [535, 107] on icon "Move forward to switch to the next month." at bounding box center [536, 103] width 15 height 15
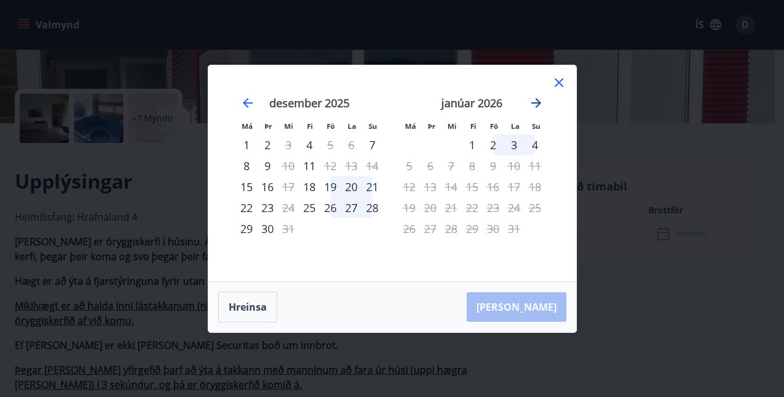
click at [535, 107] on icon "Move forward to switch to the next month." at bounding box center [536, 103] width 15 height 15
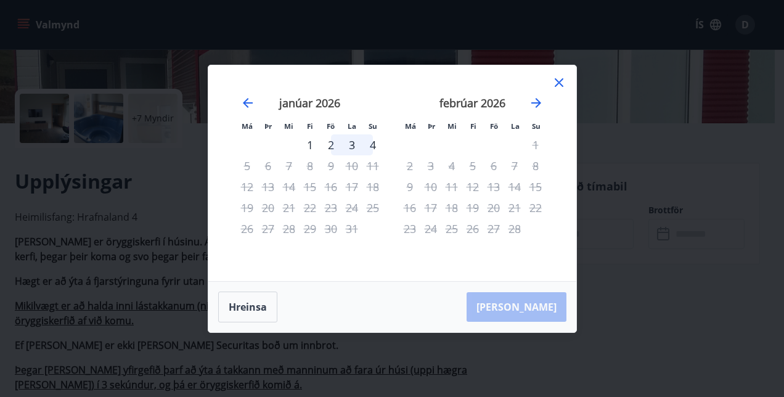
click at [562, 81] on icon at bounding box center [559, 82] width 15 height 15
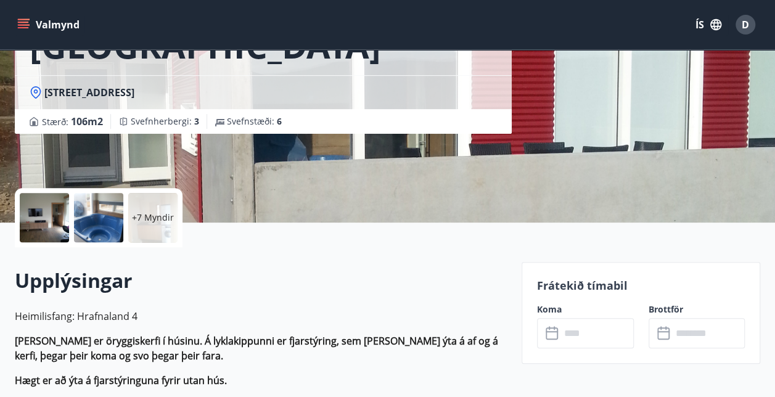
scroll to position [308, 0]
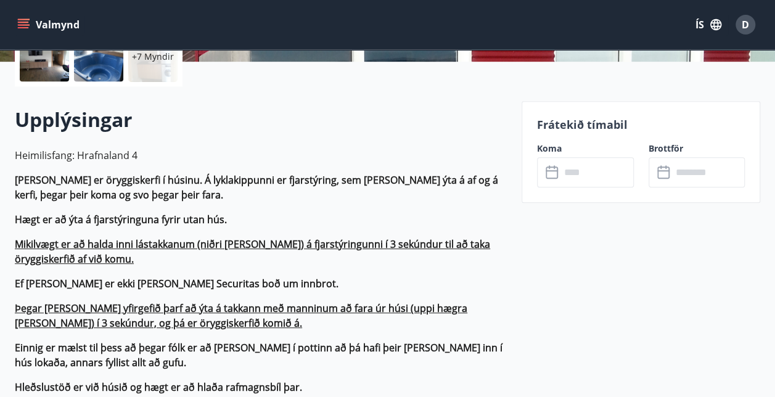
click at [561, 163] on input "text" at bounding box center [597, 172] width 73 height 30
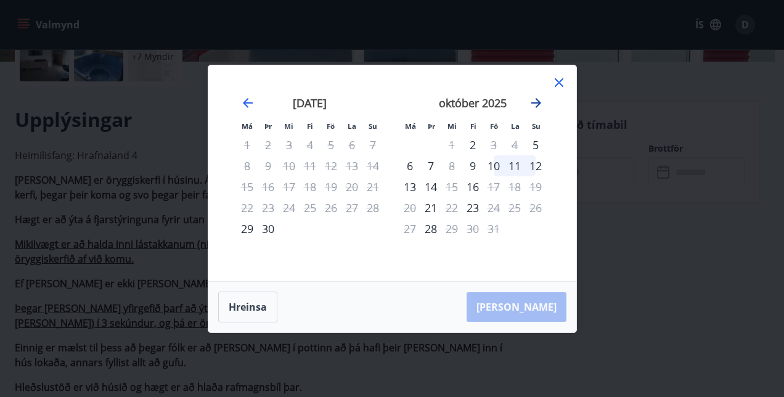
click at [536, 98] on icon "Move forward to switch to the next month." at bounding box center [537, 103] width 10 height 10
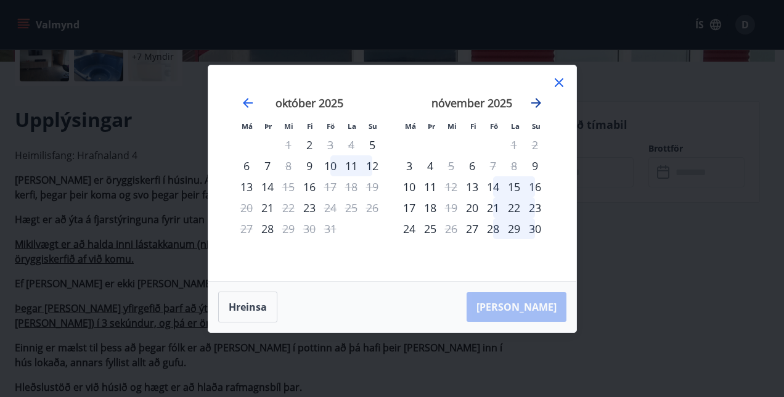
click at [536, 98] on icon "Move forward to switch to the next month." at bounding box center [537, 103] width 10 height 10
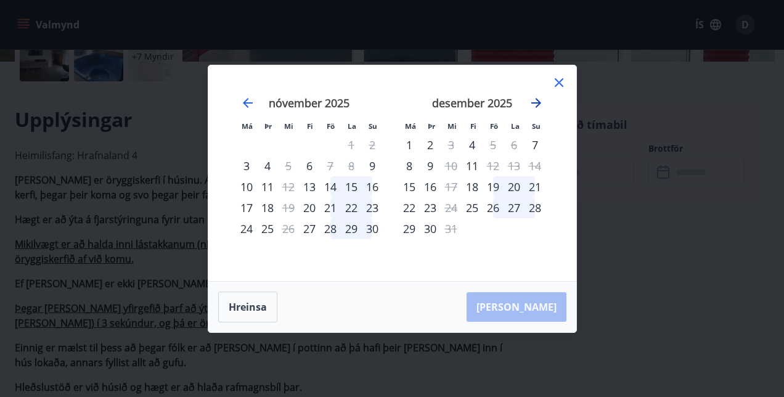
click at [536, 98] on icon "Move forward to switch to the next month." at bounding box center [537, 103] width 10 height 10
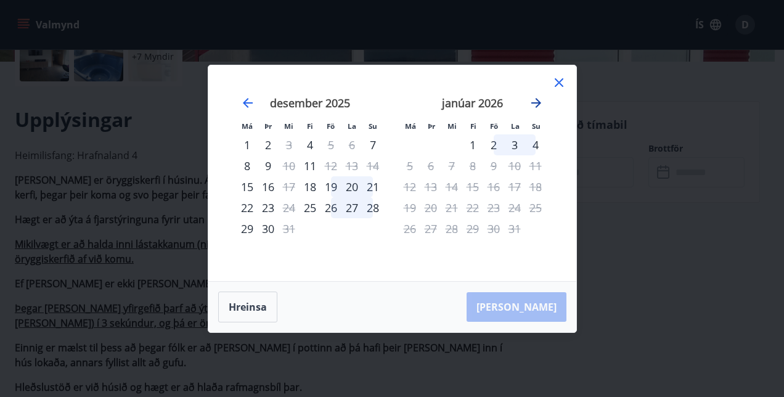
click at [536, 98] on icon "Move forward to switch to the next month." at bounding box center [537, 103] width 10 height 10
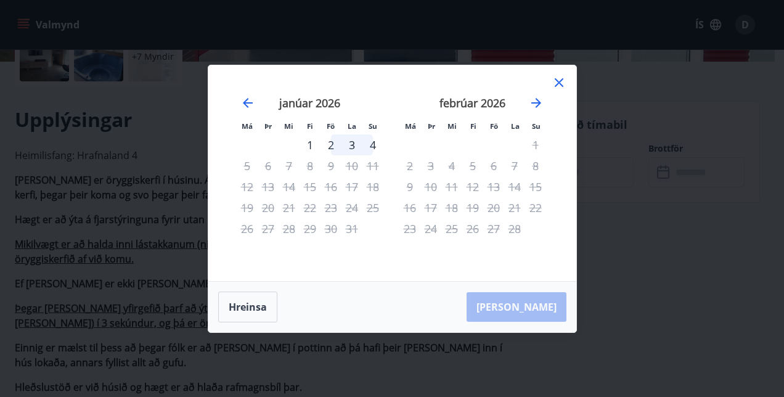
click at [561, 81] on icon at bounding box center [559, 82] width 15 height 15
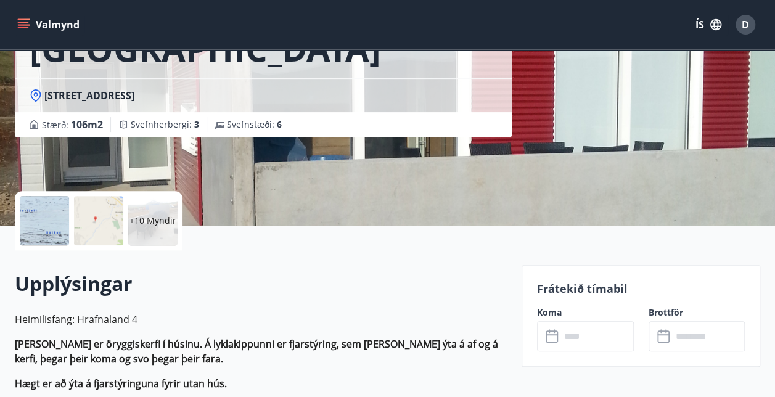
scroll to position [308, 0]
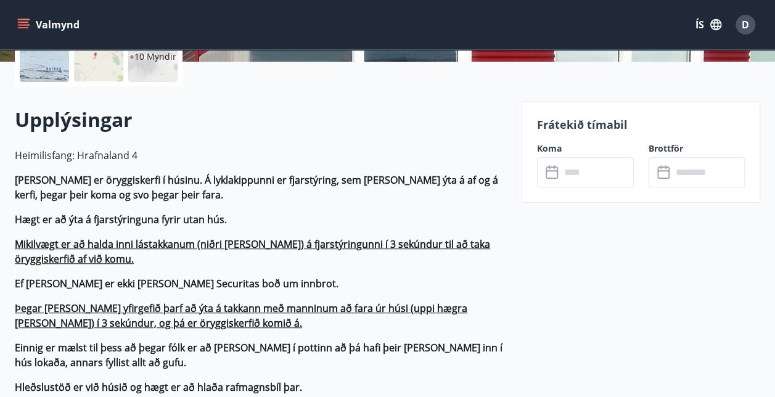
click at [585, 167] on input "text" at bounding box center [597, 172] width 73 height 30
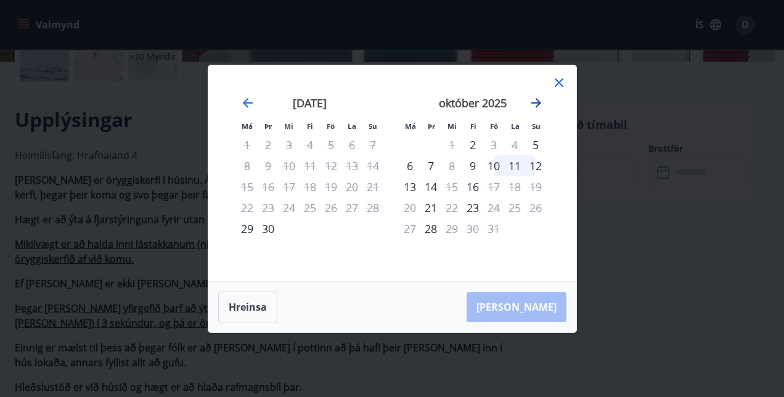
click at [538, 100] on icon "Move forward to switch to the next month." at bounding box center [536, 103] width 15 height 15
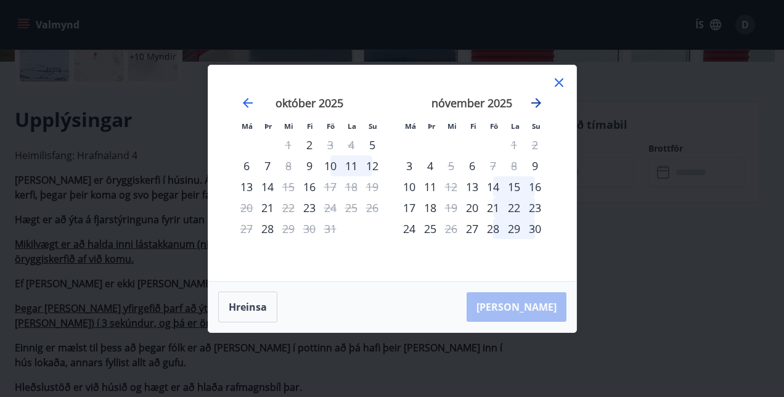
click at [538, 100] on icon "Move forward to switch to the next month." at bounding box center [536, 103] width 15 height 15
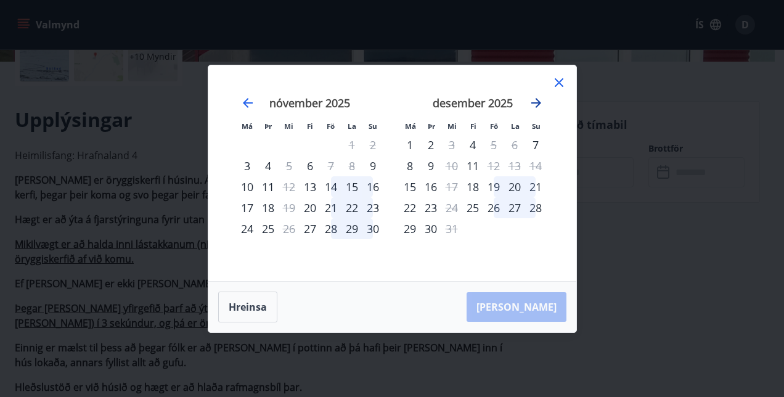
click at [538, 100] on icon "Move forward to switch to the next month." at bounding box center [536, 103] width 15 height 15
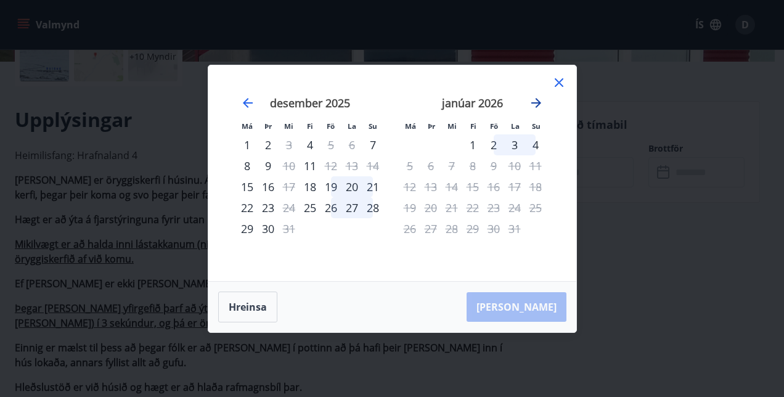
click at [538, 100] on icon "Move forward to switch to the next month." at bounding box center [536, 103] width 15 height 15
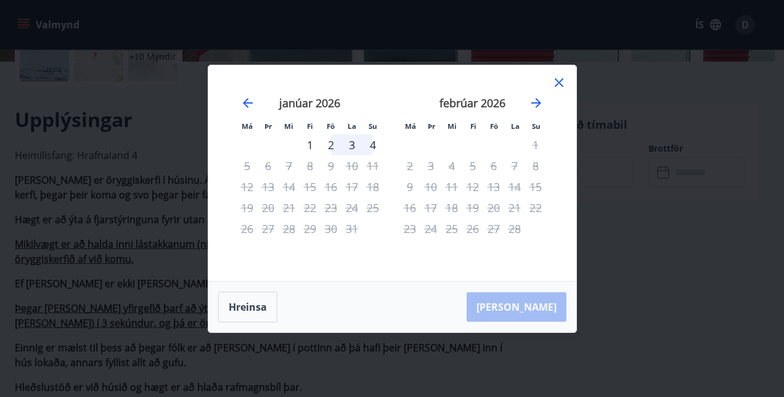
click at [552, 83] on icon at bounding box center [559, 82] width 15 height 15
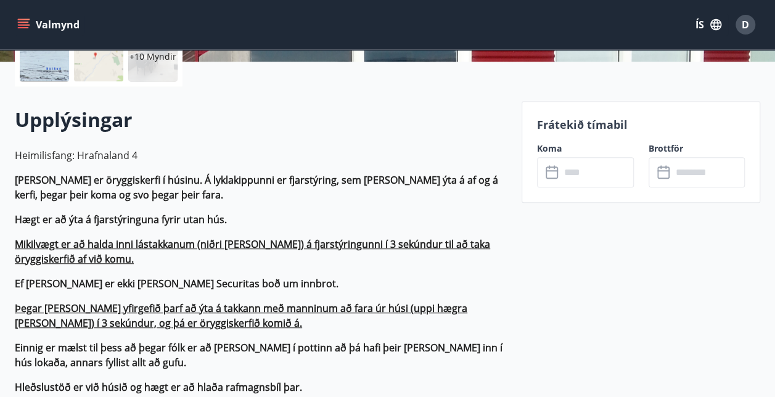
click at [488, 155] on p "Heimilisfang: Hrafnaland 4" at bounding box center [261, 155] width 492 height 15
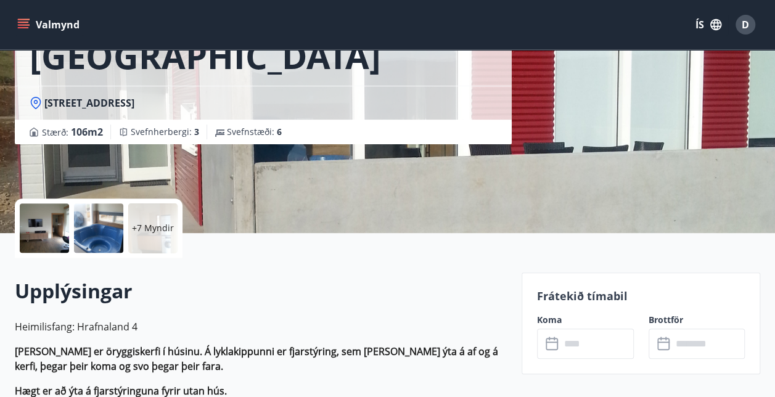
scroll to position [185, 0]
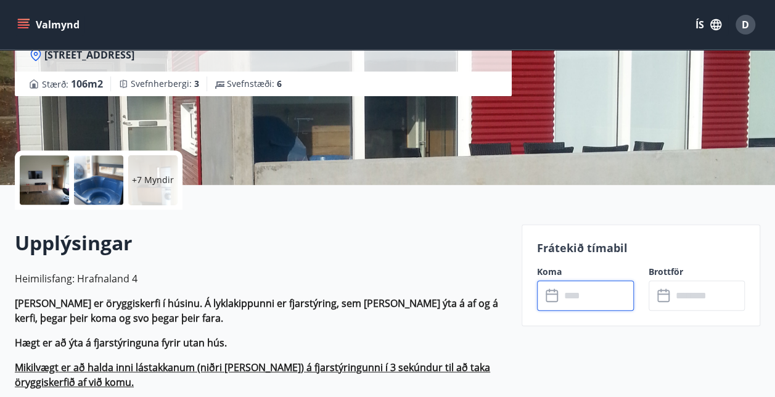
click at [581, 293] on input "text" at bounding box center [597, 296] width 73 height 30
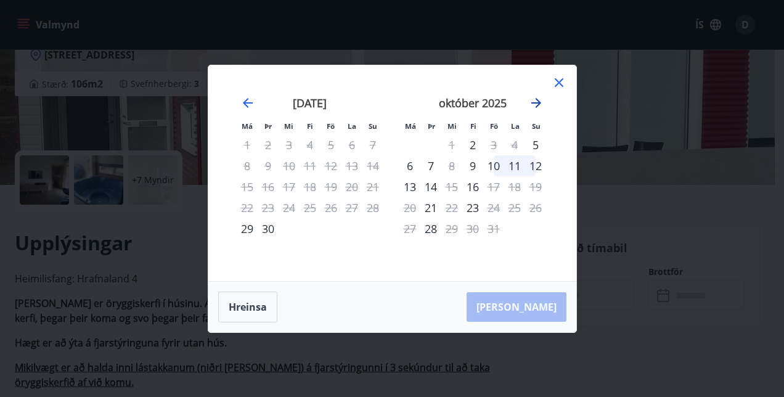
click at [536, 101] on icon "Move forward to switch to the next month." at bounding box center [536, 103] width 15 height 15
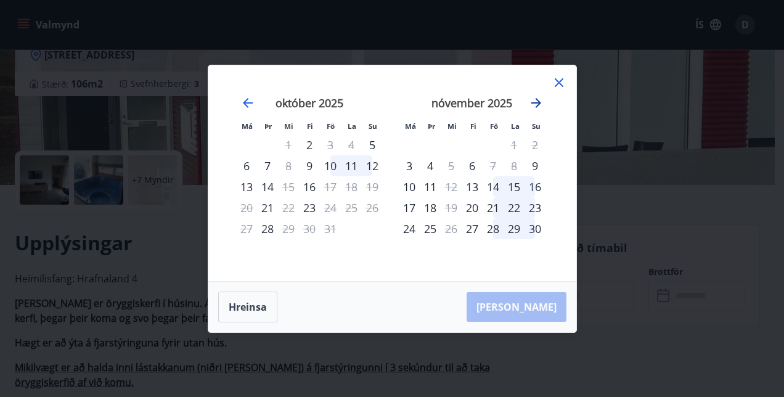
click at [536, 101] on icon "Move forward to switch to the next month." at bounding box center [536, 103] width 15 height 15
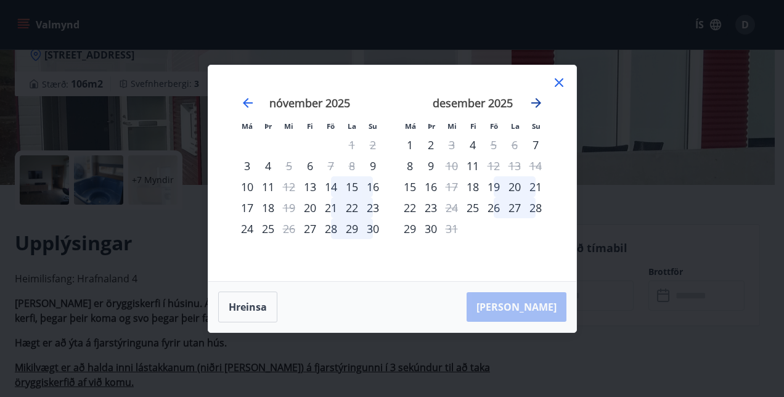
click at [536, 101] on icon "Move forward to switch to the next month." at bounding box center [536, 103] width 15 height 15
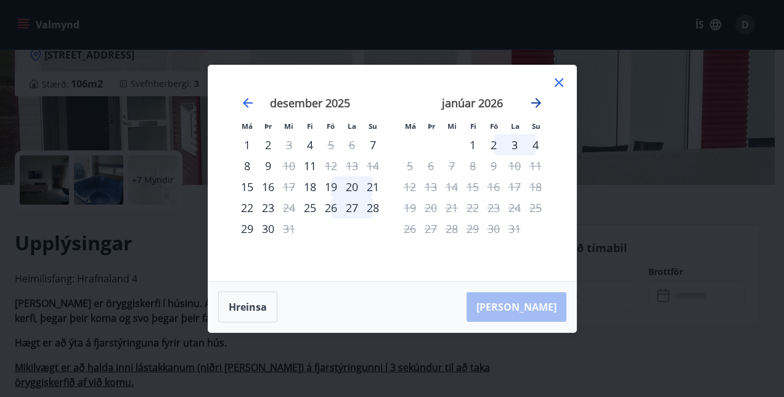
click at [536, 101] on icon "Move forward to switch to the next month." at bounding box center [536, 103] width 15 height 15
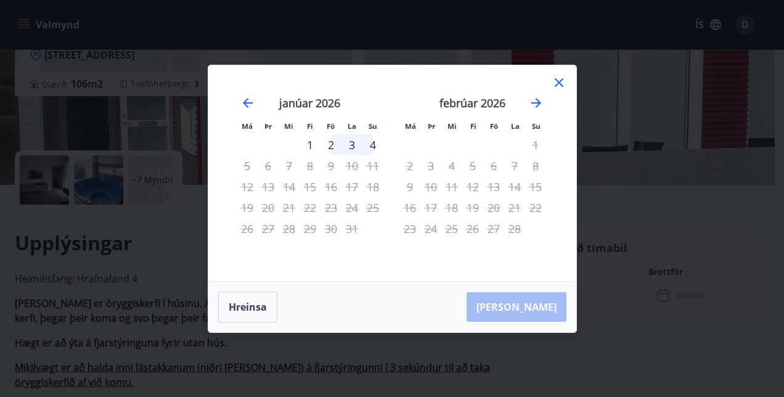
click at [562, 78] on icon at bounding box center [559, 82] width 15 height 15
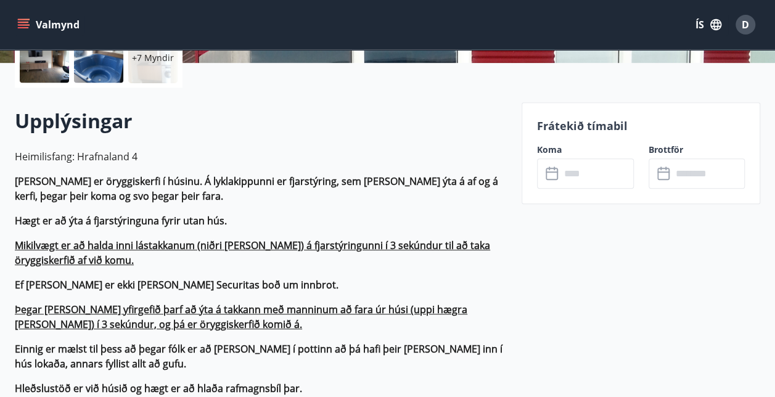
scroll to position [308, 0]
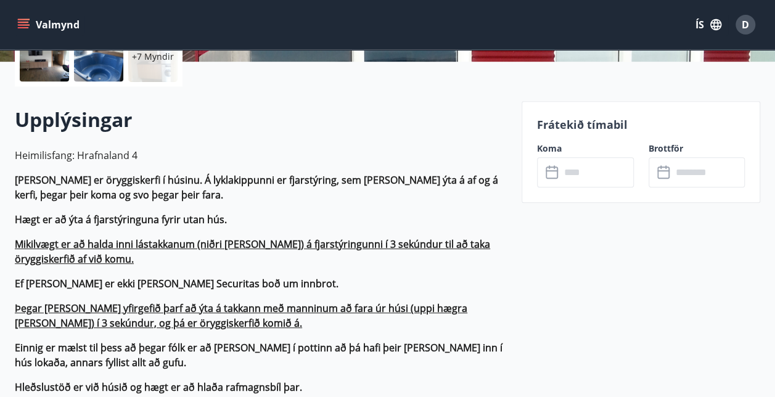
click at [606, 179] on input "text" at bounding box center [597, 172] width 73 height 30
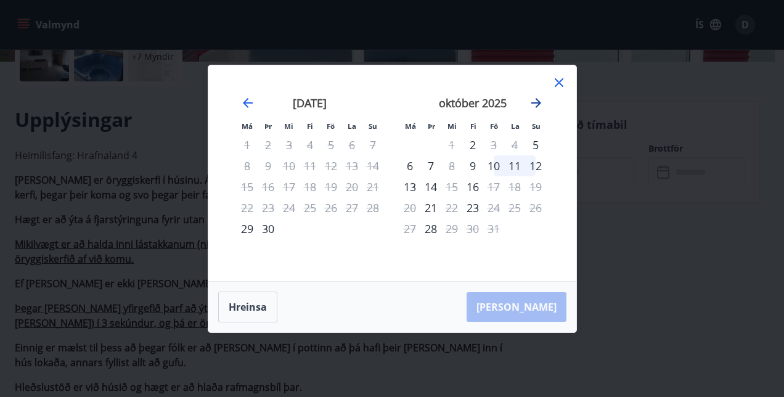
click at [535, 105] on icon "Move forward to switch to the next month." at bounding box center [536, 103] width 15 height 15
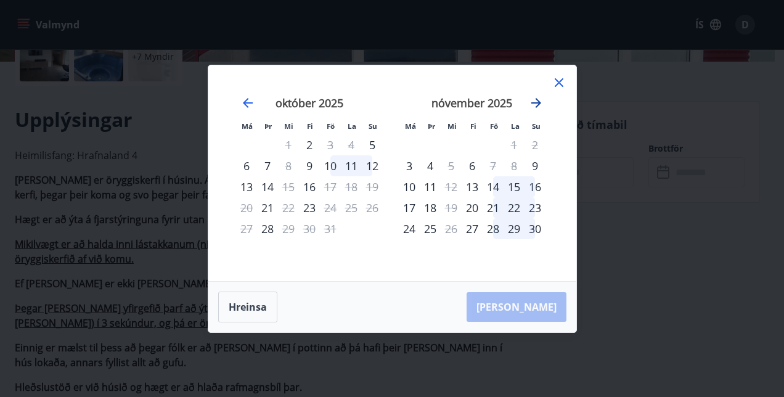
click at [535, 105] on icon "Move forward to switch to the next month." at bounding box center [536, 103] width 15 height 15
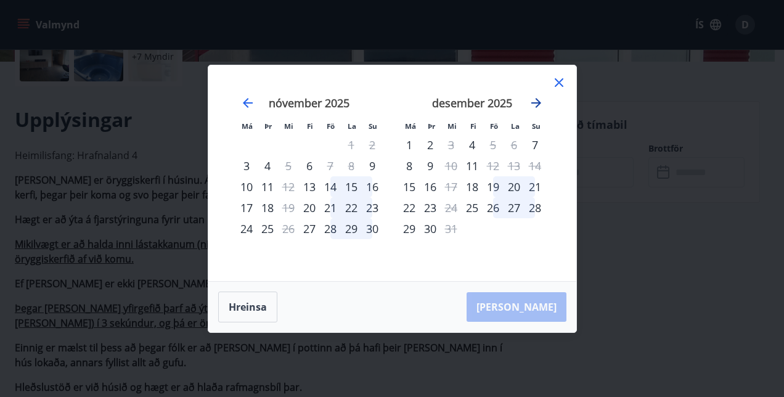
click at [535, 105] on icon "Move forward to switch to the next month." at bounding box center [536, 103] width 15 height 15
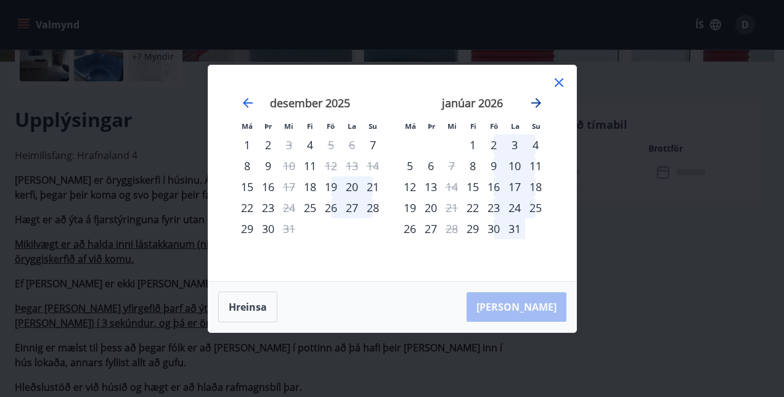
click at [535, 105] on icon "Move forward to switch to the next month." at bounding box center [536, 103] width 15 height 15
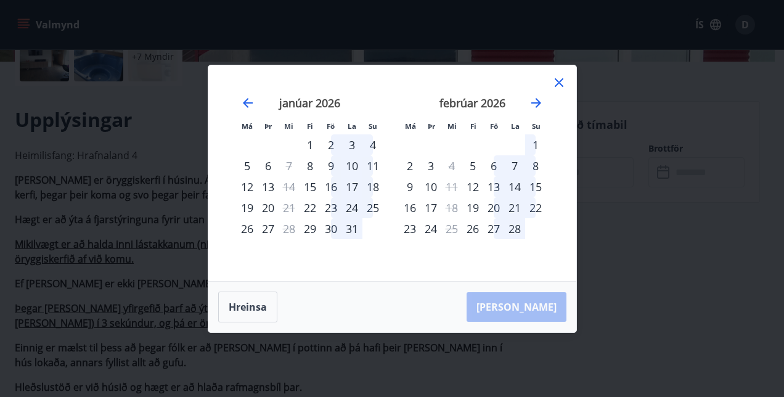
click at [493, 186] on div "13" at bounding box center [493, 186] width 21 height 21
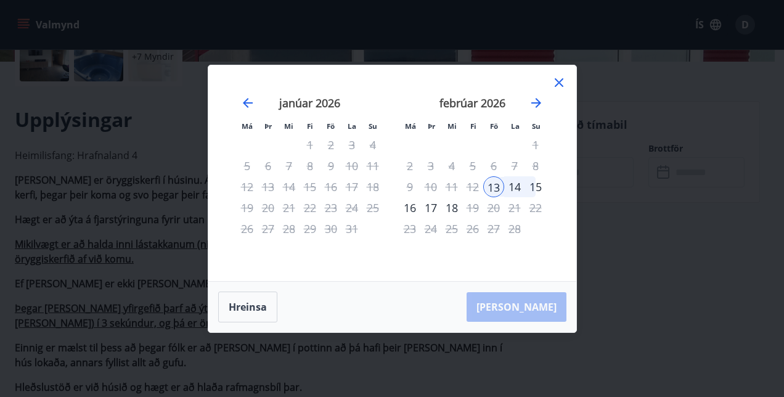
click at [537, 187] on div "15" at bounding box center [535, 186] width 21 height 21
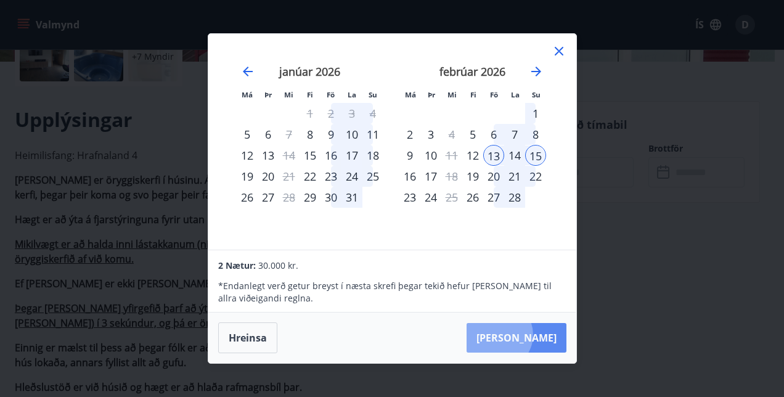
click at [536, 335] on button "[PERSON_NAME]" at bounding box center [517, 338] width 100 height 30
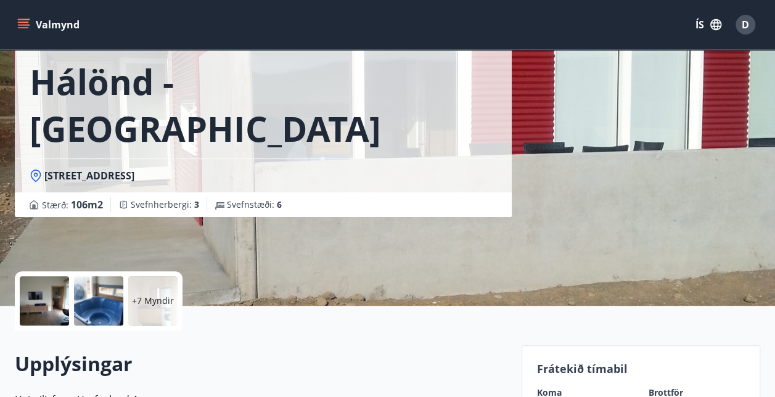
scroll to position [62, 0]
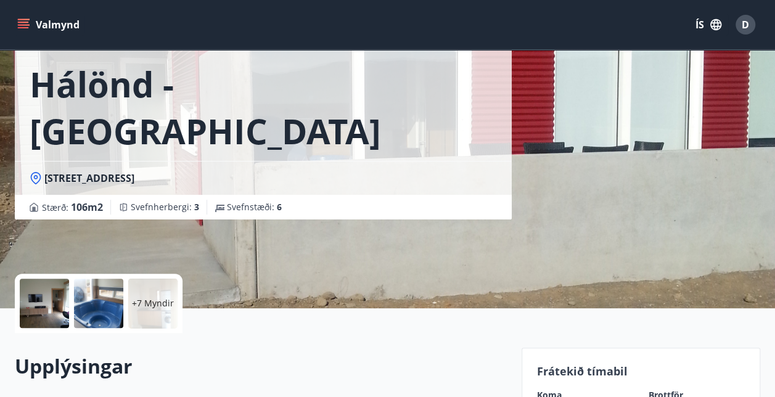
click at [18, 20] on icon "menu" at bounding box center [23, 24] width 12 height 12
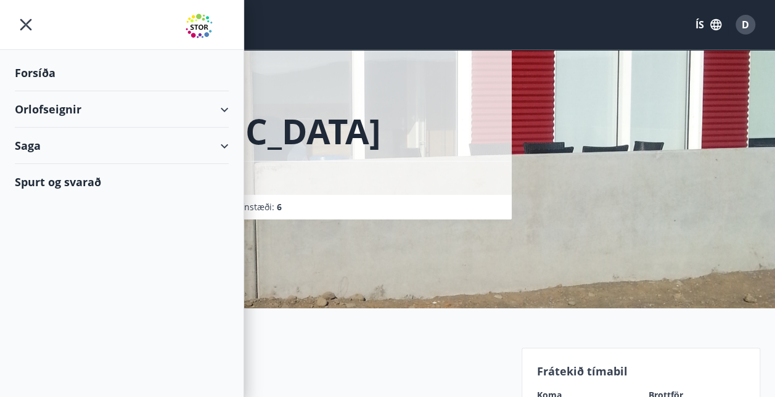
click at [57, 105] on div "Orlofseignir" at bounding box center [122, 109] width 214 height 36
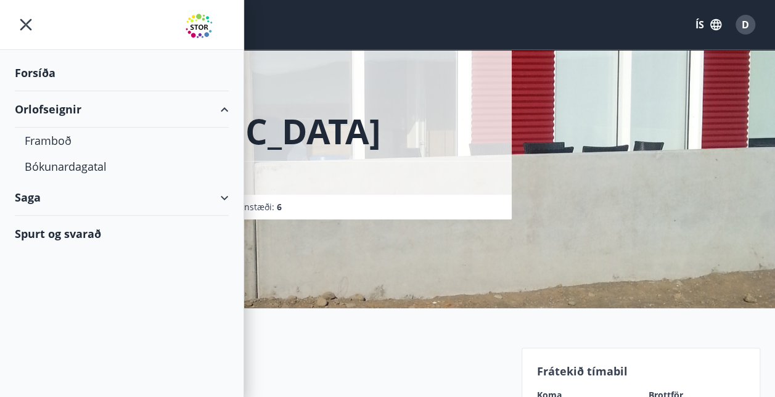
click at [43, 69] on div "Forsíða" at bounding box center [122, 73] width 214 height 36
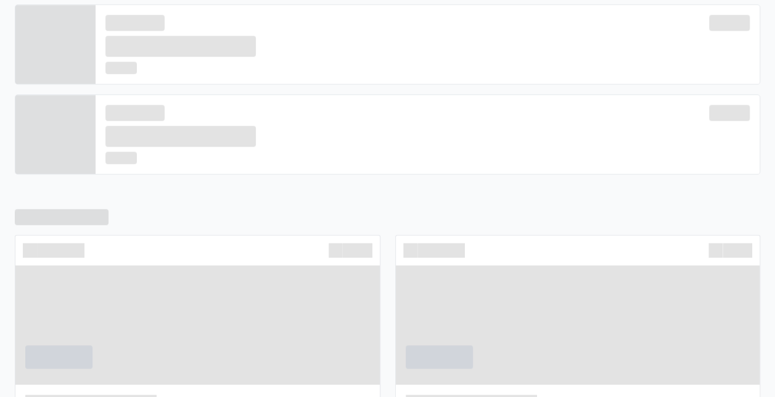
scroll to position [331, 0]
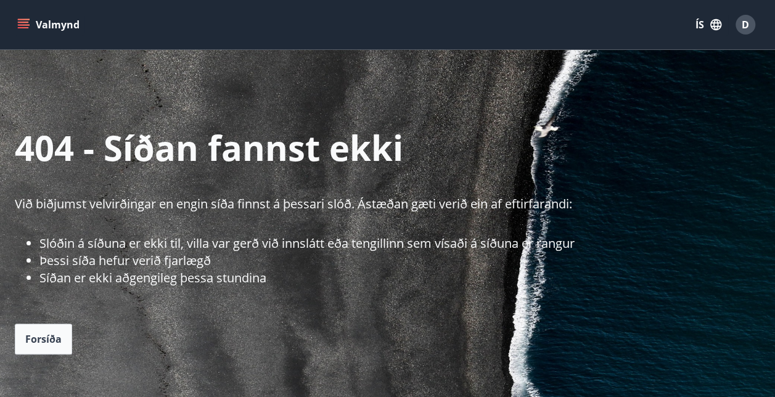
click at [74, 260] on li "Þessi síða hefur verið fjarlægð" at bounding box center [407, 260] width 736 height 17
click at [38, 336] on span "Forsíða" at bounding box center [43, 339] width 36 height 14
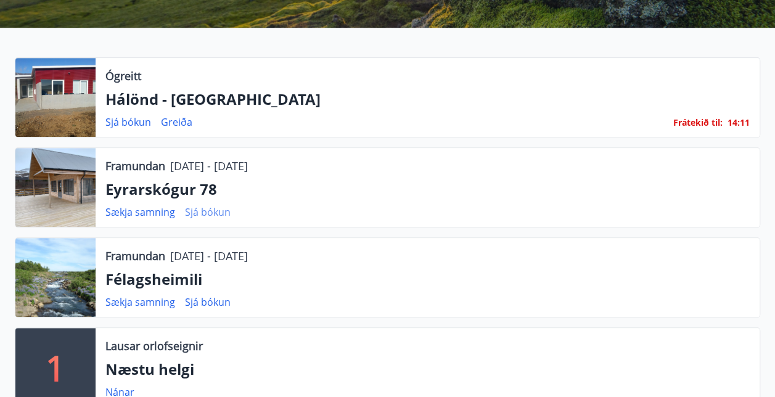
scroll to position [247, 0]
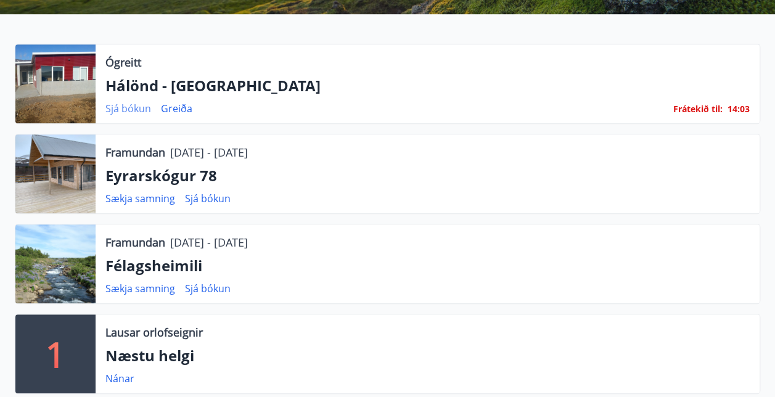
click at [136, 107] on link "Sjá bókun" at bounding box center [128, 109] width 46 height 14
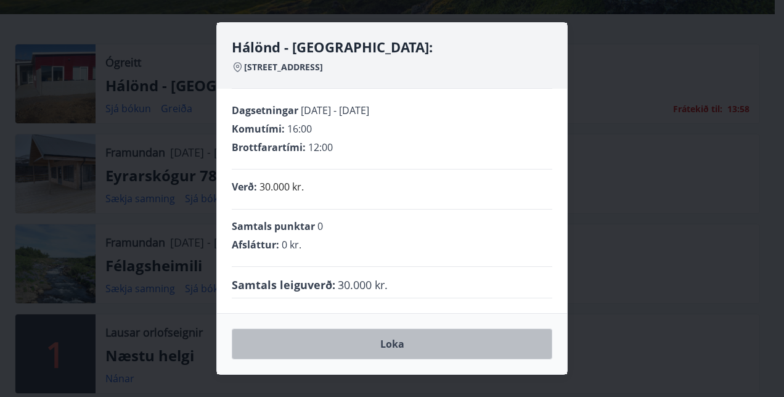
click at [388, 342] on button "Loka" at bounding box center [392, 344] width 321 height 31
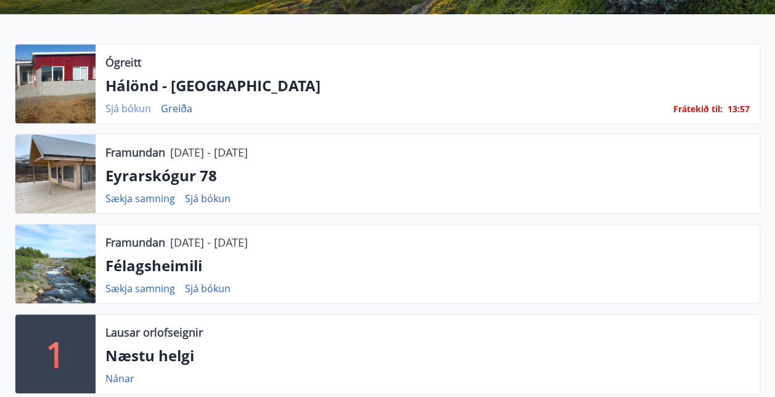
click at [129, 109] on link "Sjá bókun" at bounding box center [128, 109] width 46 height 14
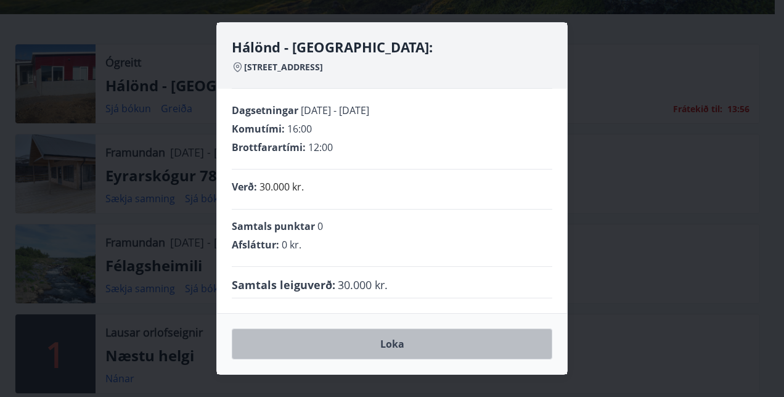
click at [384, 338] on button "Loka" at bounding box center [392, 344] width 321 height 31
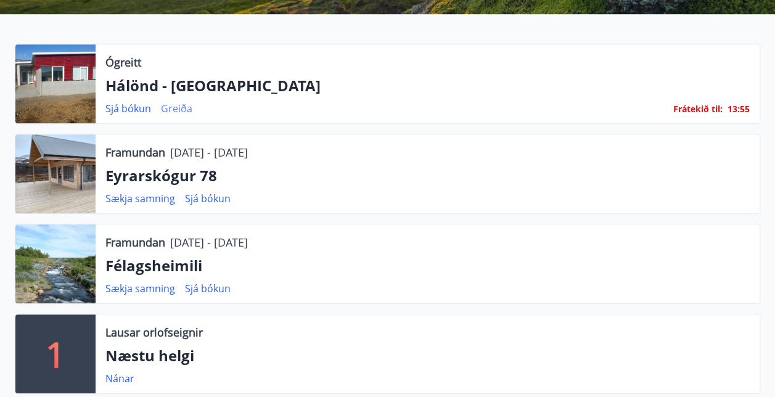
click at [169, 110] on link "Greiða" at bounding box center [176, 109] width 31 height 14
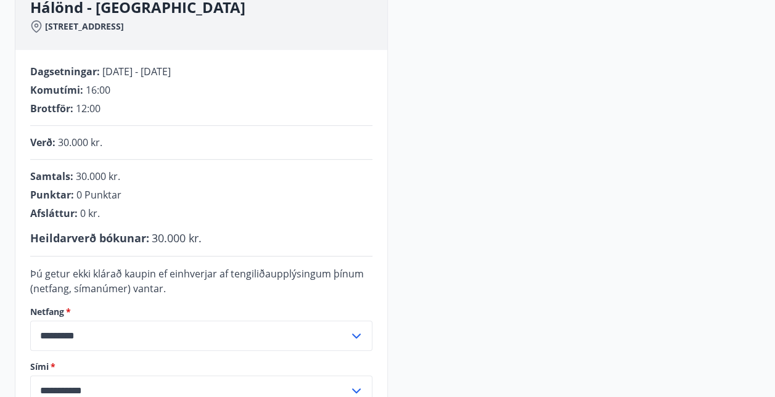
scroll to position [370, 0]
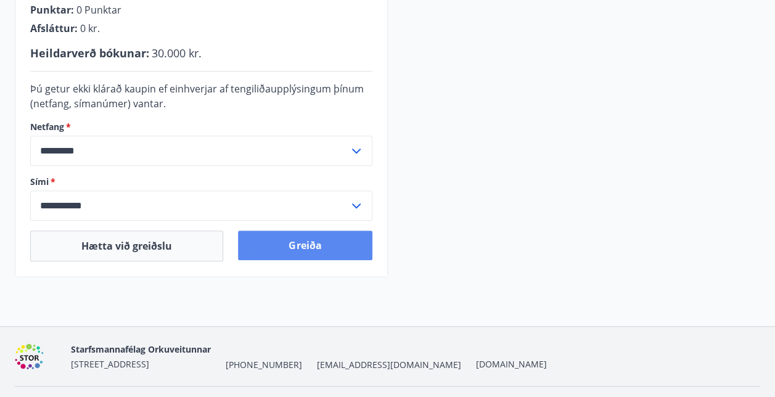
click at [314, 244] on button "Greiða" at bounding box center [305, 246] width 134 height 30
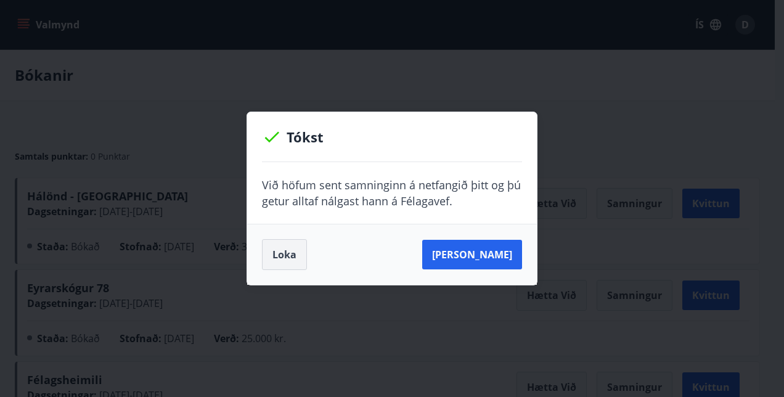
click at [282, 254] on button "Loka" at bounding box center [284, 254] width 45 height 31
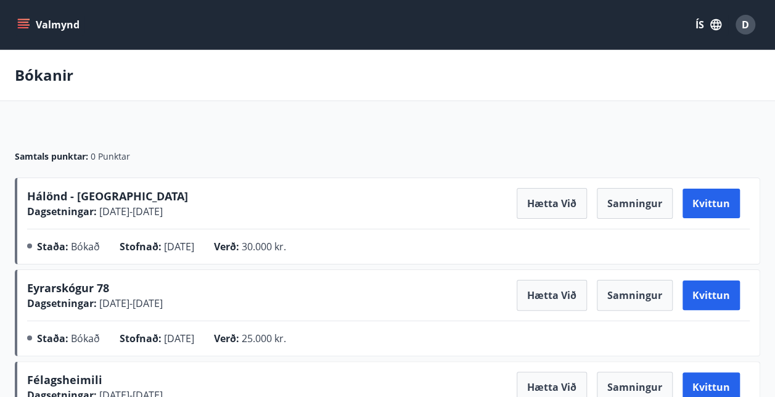
click at [16, 28] on button "Valmynd" at bounding box center [50, 25] width 70 height 22
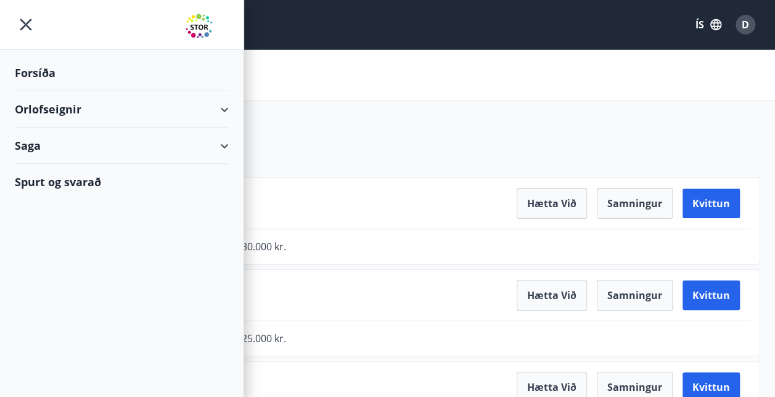
click at [46, 108] on div "Orlofseignir" at bounding box center [122, 109] width 214 height 36
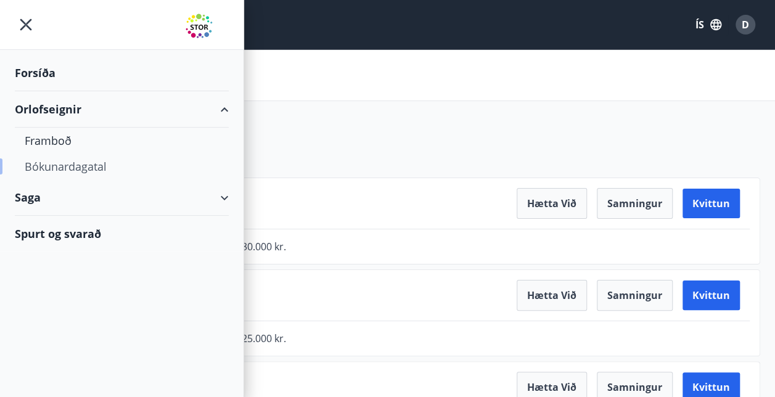
click at [54, 164] on div "Bókunardagatal" at bounding box center [122, 167] width 194 height 26
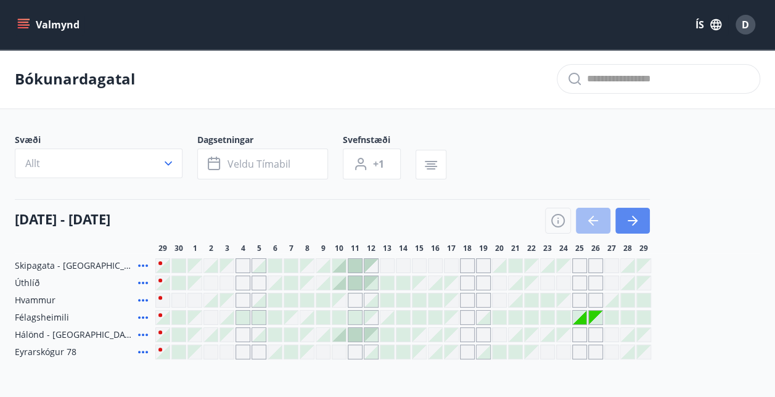
click at [634, 219] on icon "button" at bounding box center [632, 220] width 15 height 15
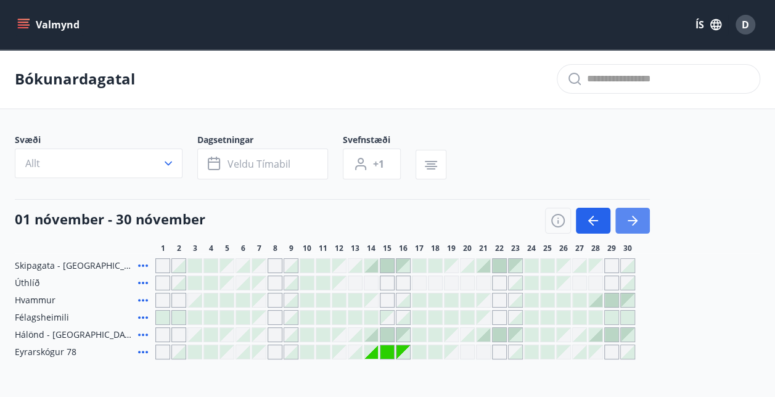
click at [634, 219] on icon "button" at bounding box center [632, 220] width 15 height 15
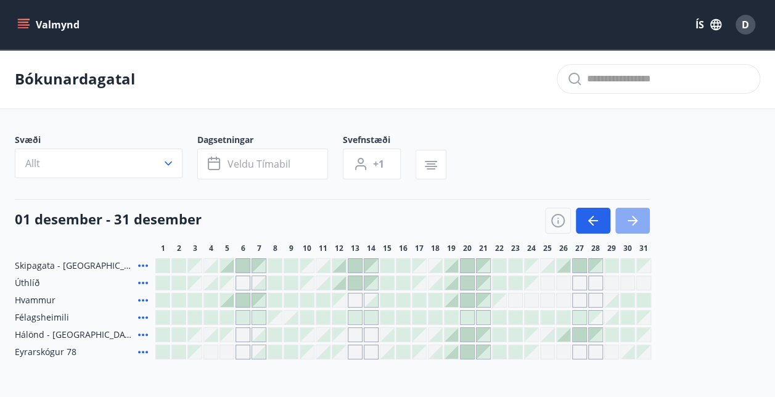
click at [634, 219] on icon "button" at bounding box center [632, 220] width 15 height 15
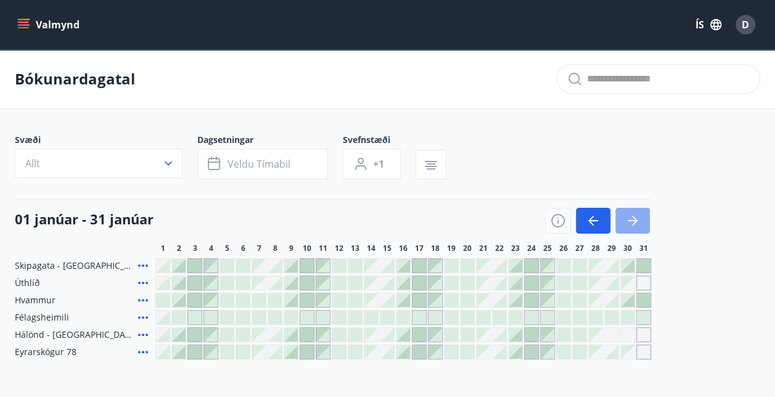
click at [634, 219] on icon "button" at bounding box center [632, 220] width 15 height 15
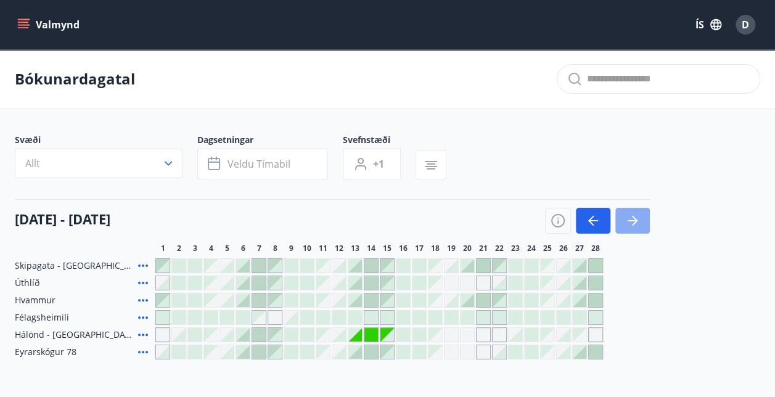
click at [634, 219] on icon "button" at bounding box center [632, 220] width 15 height 15
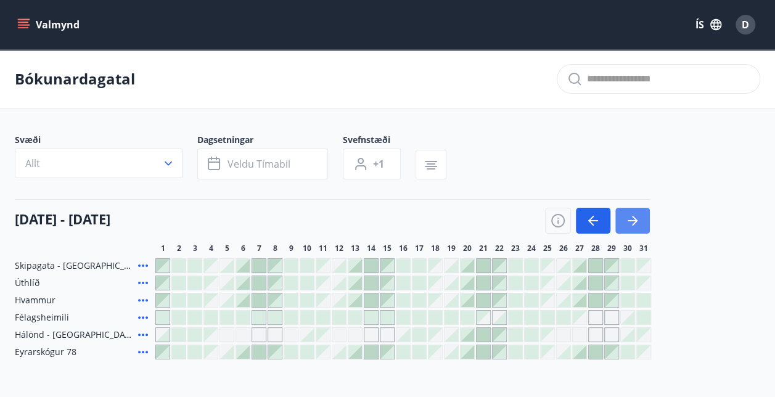
click at [634, 219] on icon "button" at bounding box center [632, 220] width 15 height 15
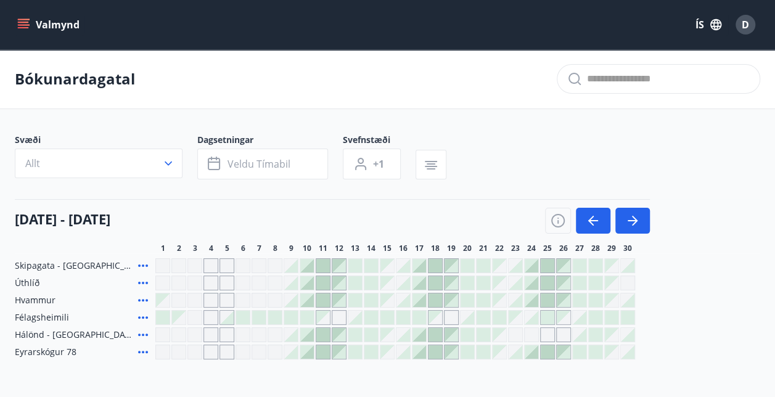
click at [25, 26] on icon "menu" at bounding box center [23, 24] width 12 height 12
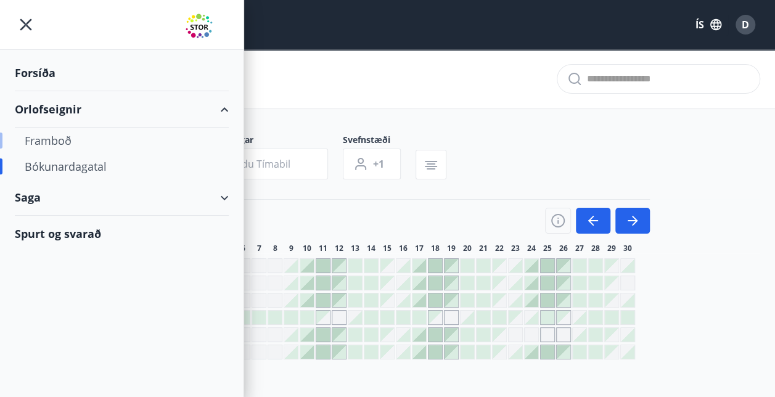
click at [56, 133] on div "Framboð" at bounding box center [122, 141] width 194 height 26
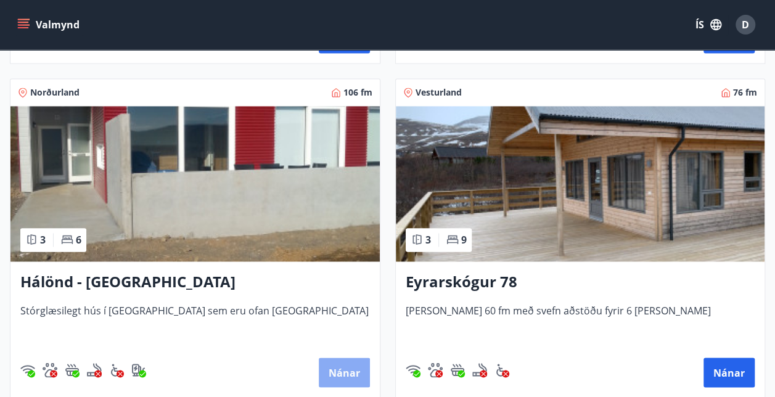
click at [335, 379] on button "Nánar" at bounding box center [344, 373] width 51 height 30
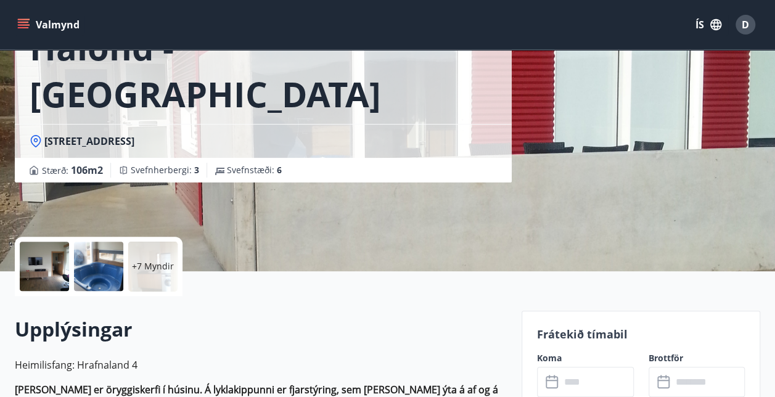
scroll to position [247, 0]
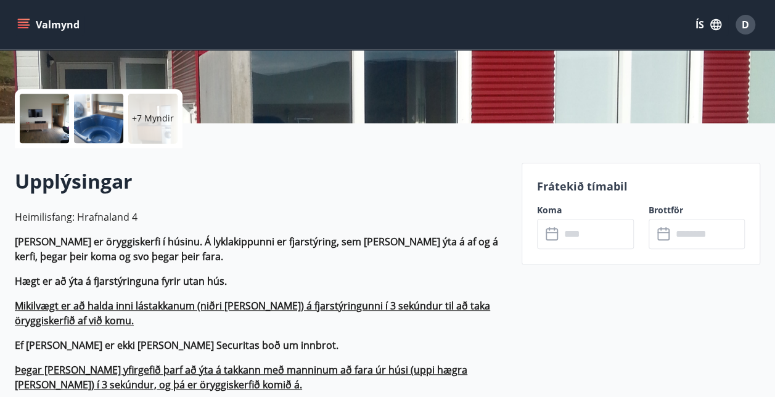
click at [562, 232] on input "text" at bounding box center [597, 234] width 73 height 30
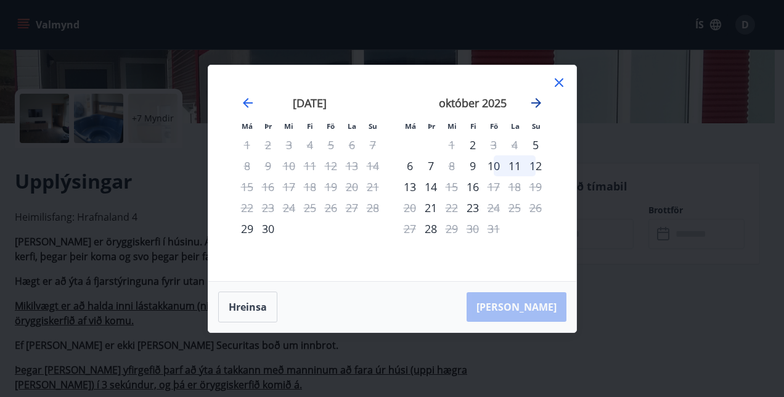
click at [532, 103] on icon "Move forward to switch to the next month." at bounding box center [537, 103] width 10 height 10
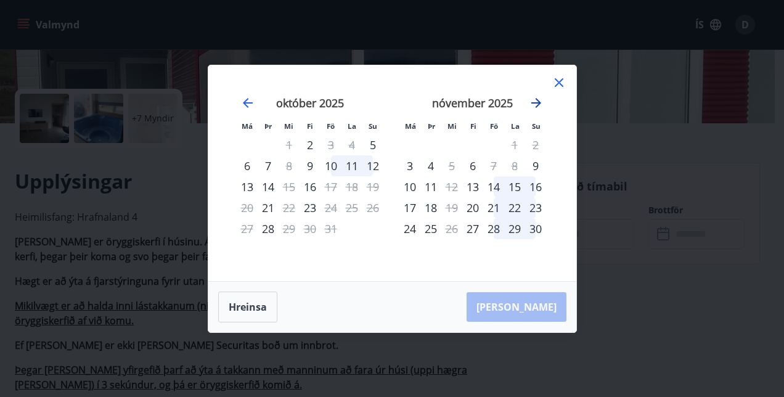
click at [532, 103] on icon "Move forward to switch to the next month." at bounding box center [537, 103] width 10 height 10
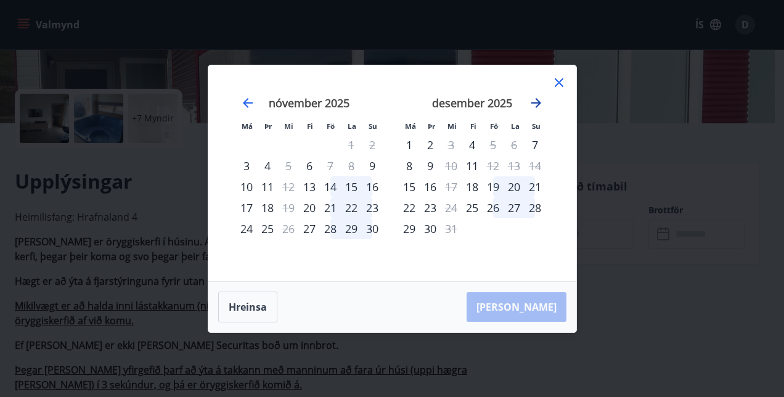
click at [532, 103] on icon "Move forward to switch to the next month." at bounding box center [537, 103] width 10 height 10
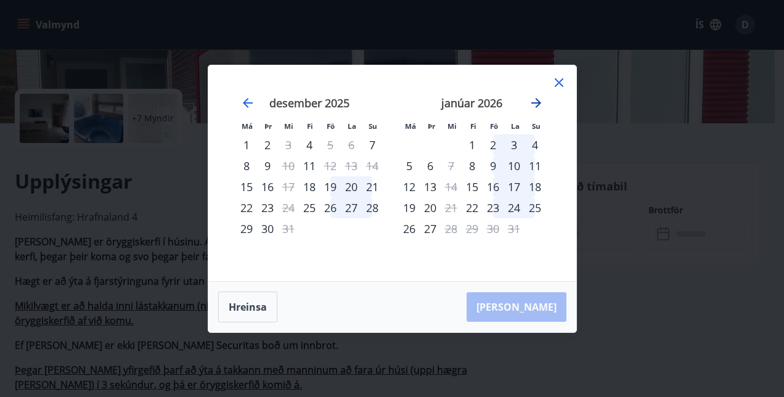
click at [532, 103] on icon "Move forward to switch to the next month." at bounding box center [537, 103] width 10 height 10
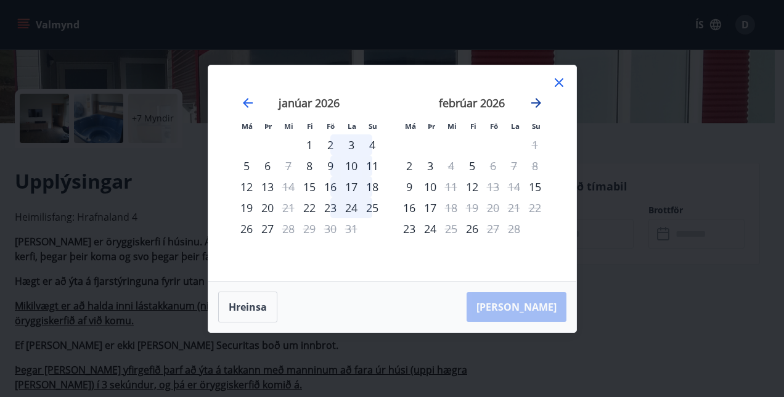
click at [532, 103] on icon "Move forward to switch to the next month." at bounding box center [537, 103] width 10 height 10
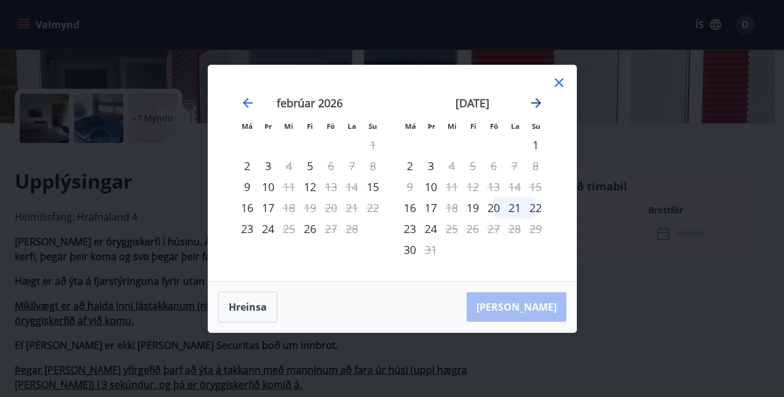
click at [532, 103] on icon "Move forward to switch to the next month." at bounding box center [537, 103] width 10 height 10
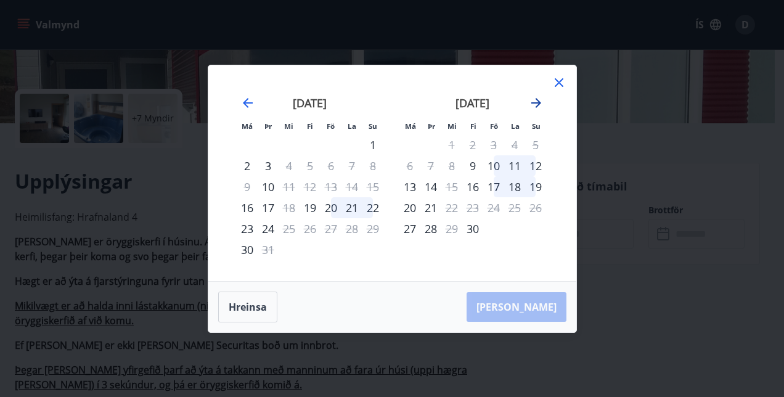
click at [532, 103] on icon "Move forward to switch to the next month." at bounding box center [537, 103] width 10 height 10
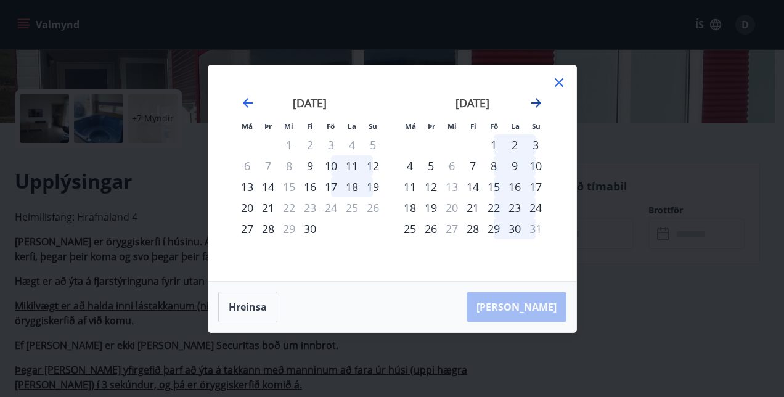
click at [532, 103] on icon "Move forward to switch to the next month." at bounding box center [537, 103] width 10 height 10
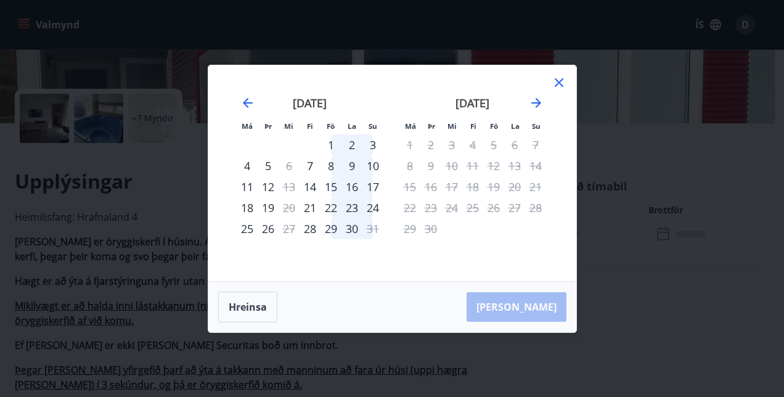
click at [556, 79] on icon at bounding box center [559, 82] width 9 height 9
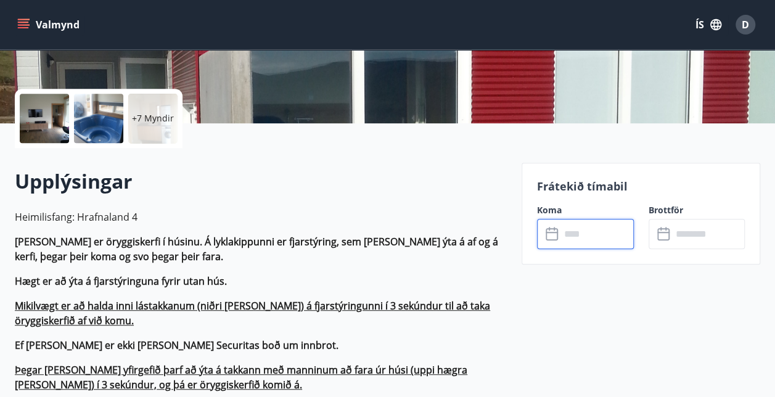
click at [27, 19] on icon "menu" at bounding box center [25, 19] width 14 height 1
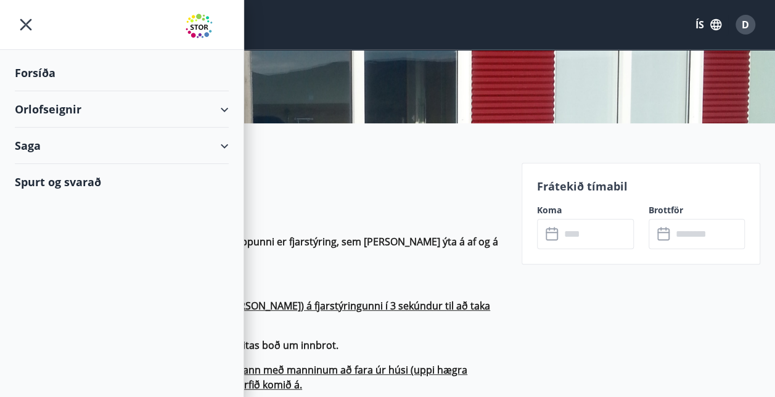
click at [42, 78] on div "Forsíða" at bounding box center [122, 73] width 214 height 36
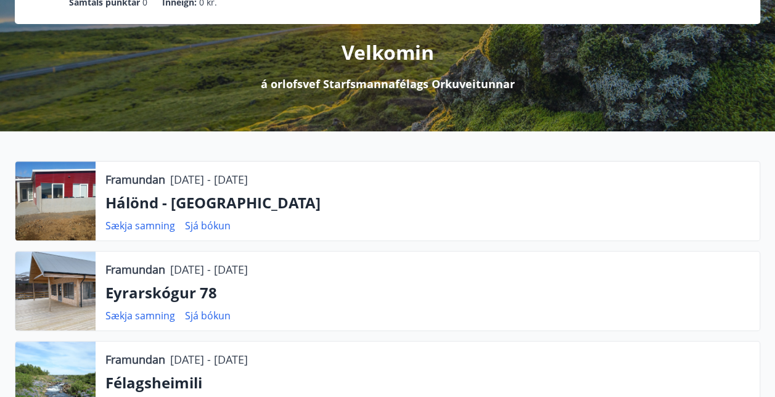
scroll to position [185, 0]
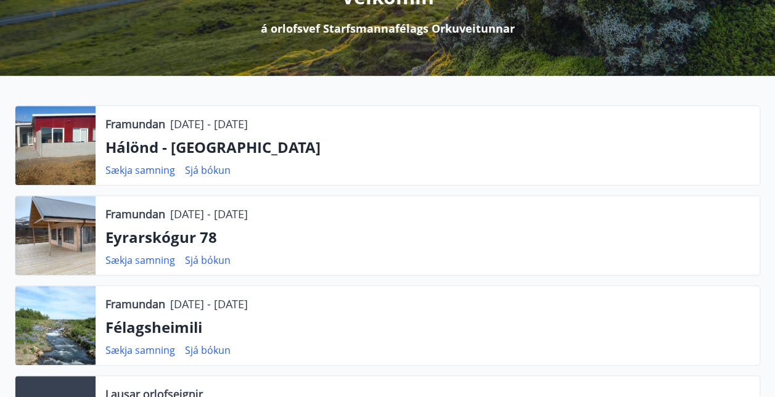
drag, startPoint x: 70, startPoint y: 147, endPoint x: 77, endPoint y: 138, distance: 11.5
click at [70, 146] on div at bounding box center [55, 145] width 80 height 79
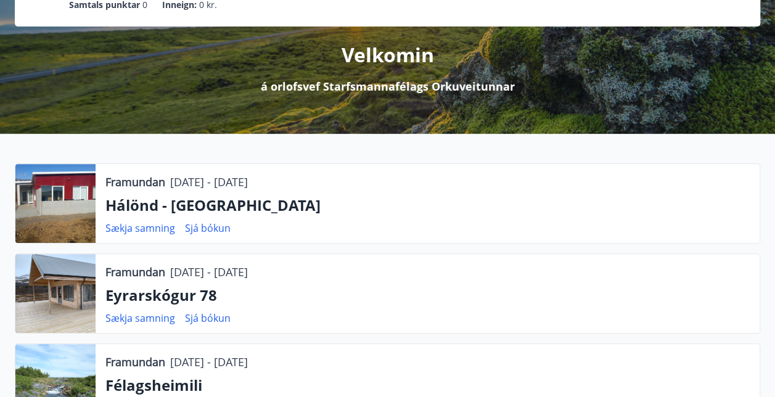
scroll to position [0, 0]
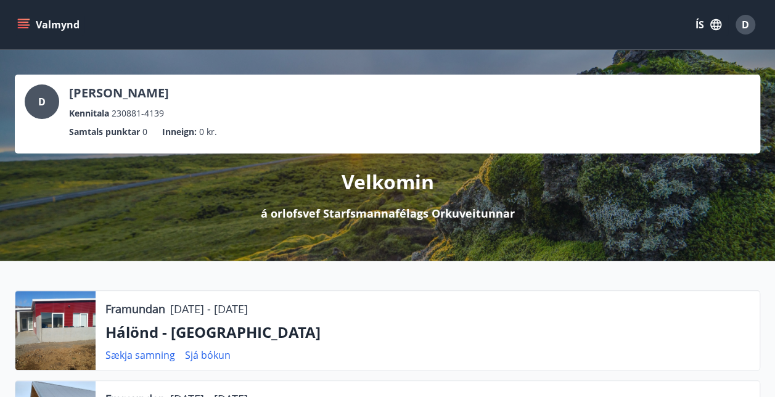
click at [21, 25] on icon "menu" at bounding box center [23, 24] width 12 height 12
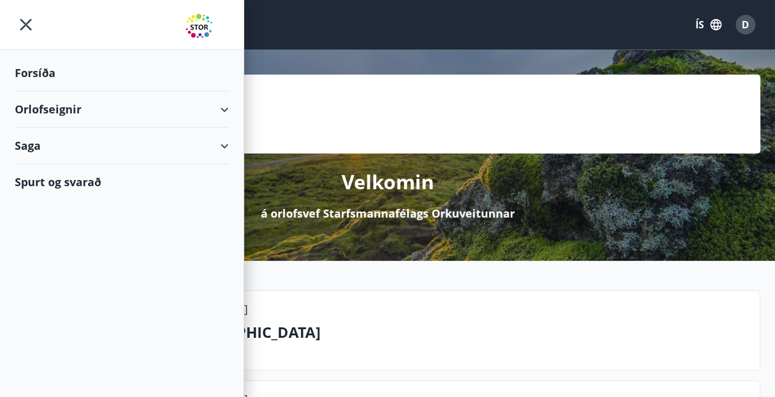
click at [223, 112] on div "Orlofseignir" at bounding box center [122, 109] width 214 height 36
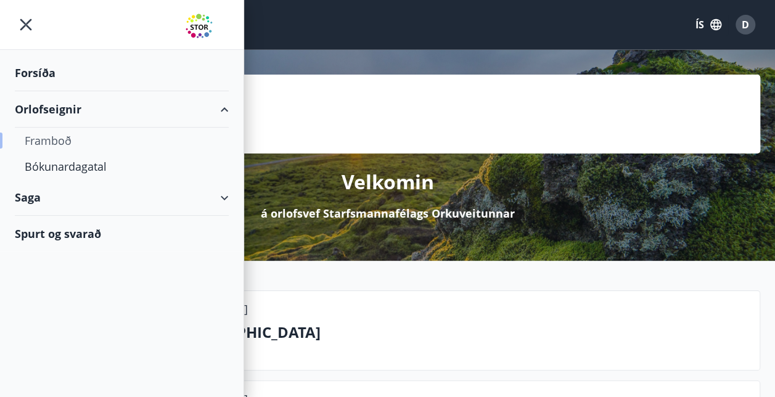
click at [57, 139] on div "Framboð" at bounding box center [122, 141] width 194 height 26
